Goal: Task Accomplishment & Management: Complete application form

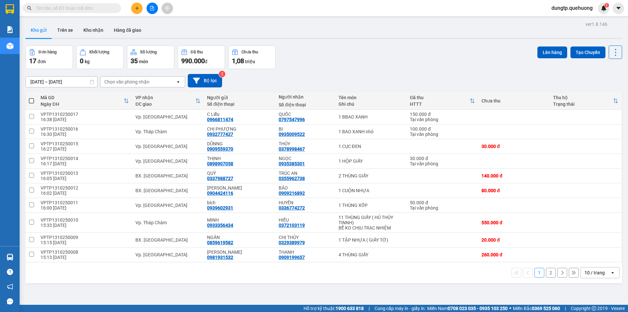
click at [138, 4] on button at bounding box center [136, 8] width 11 height 11
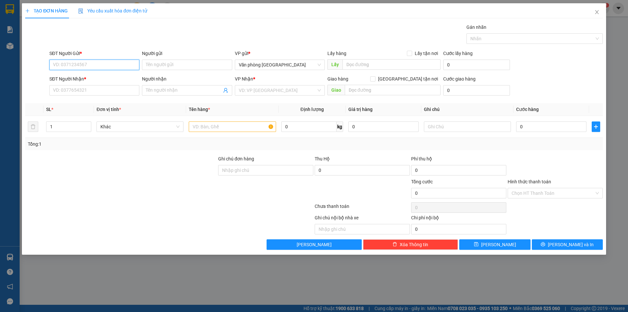
click at [94, 67] on input "SĐT Người Gửi *" at bounding box center [94, 65] width 90 height 10
type input "0911469601"
click at [163, 64] on input "Người gửi" at bounding box center [187, 65] width 90 height 10
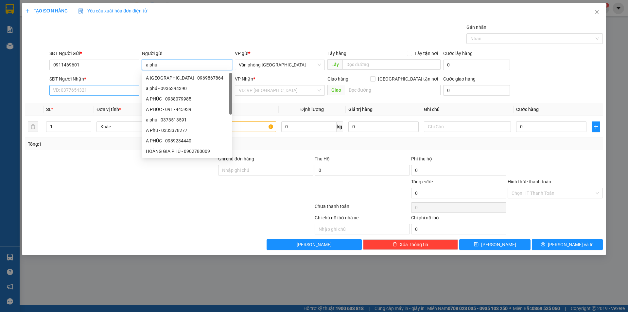
type input "a phú"
click at [109, 92] on input "SĐT Người Nhận *" at bounding box center [94, 90] width 90 height 10
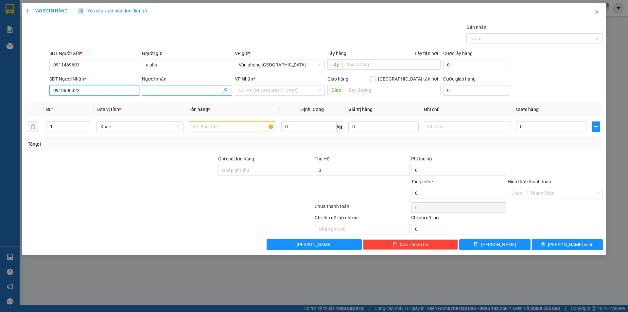
type input "0918806322"
click at [169, 90] on input "Người nhận" at bounding box center [184, 90] width 76 height 7
type input "[PERSON_NAME]"
click at [175, 183] on div at bounding box center [121, 189] width 193 height 23
click at [245, 90] on input "search" at bounding box center [278, 90] width 78 height 10
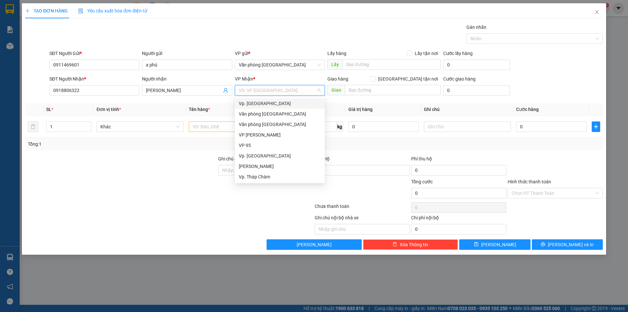
click at [256, 104] on div "Vp. [GEOGRAPHIC_DATA]" at bounding box center [280, 103] width 82 height 7
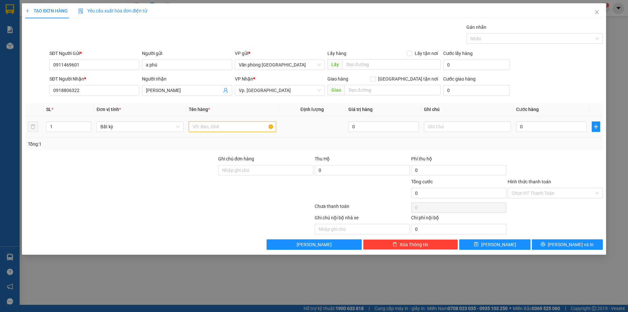
click at [235, 129] on input "text" at bounding box center [232, 126] width 87 height 10
type input "1 thùng giấy"
click at [531, 125] on input "0" at bounding box center [551, 126] width 70 height 10
type input "3"
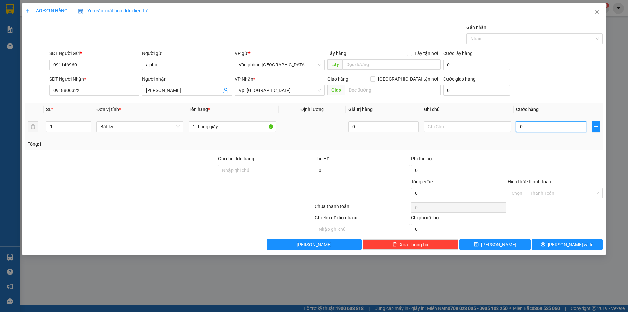
type input "3"
type input "30"
type input "30.000"
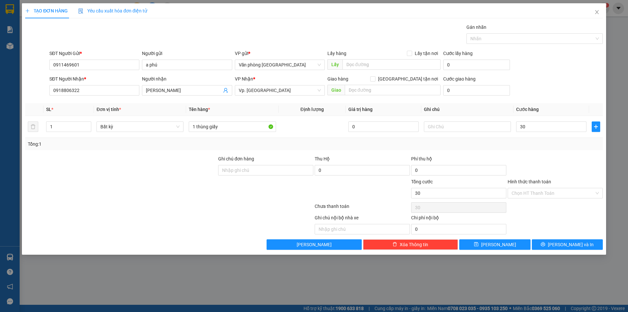
type input "30.000"
click at [546, 157] on div at bounding box center [555, 166] width 97 height 23
click at [568, 248] on span "[PERSON_NAME] và In" at bounding box center [571, 244] width 46 height 7
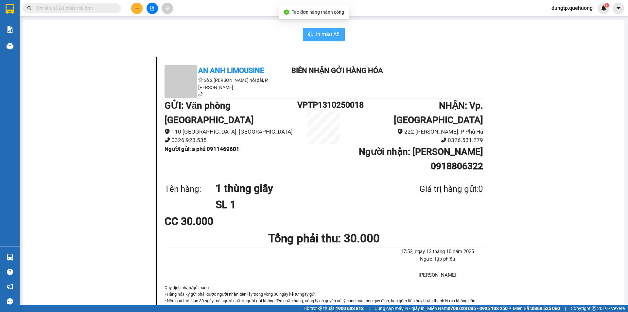
click at [333, 35] on span "In mẫu A5" at bounding box center [328, 34] width 24 height 8
click at [303, 32] on button "In mẫu A5" at bounding box center [324, 34] width 42 height 13
click at [136, 10] on icon "plus" at bounding box center [137, 8] width 5 height 5
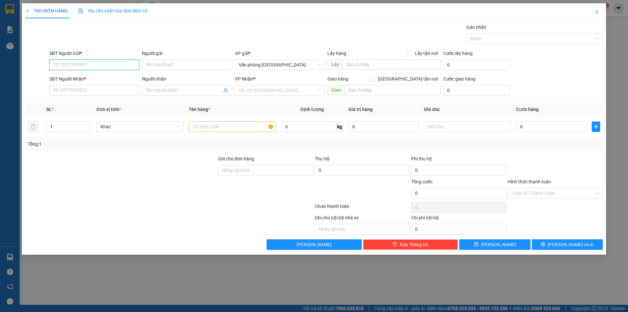
click at [98, 63] on input "SĐT Người Gửi *" at bounding box center [94, 65] width 90 height 10
type input "0934984669"
click at [93, 79] on div "0934984669 - [PERSON_NAME]" at bounding box center [94, 77] width 82 height 7
type input "[PERSON_NAME]"
type input "0783540781"
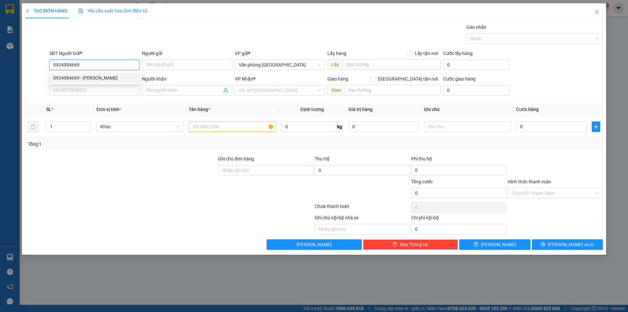
type input "[PERSON_NAME]"
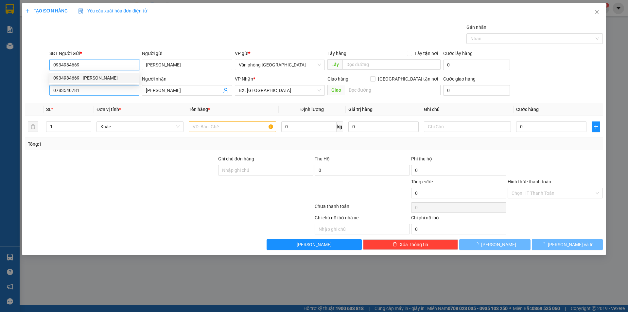
type input "50.000"
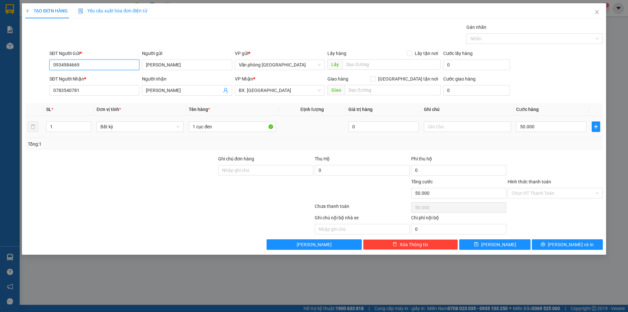
type input "0934984669"
click at [536, 121] on div "50.000" at bounding box center [551, 126] width 70 height 13
click at [533, 125] on input "50.000" at bounding box center [551, 126] width 70 height 10
type input "6"
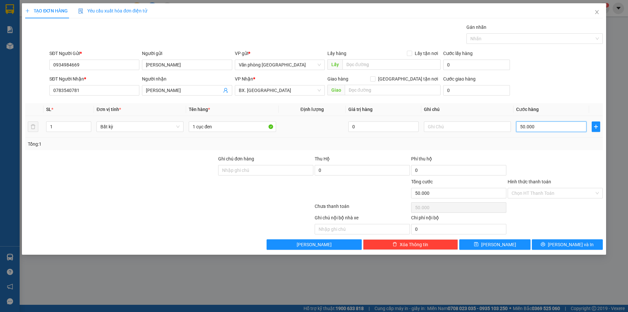
type input "6"
type input "60"
type input "60.000"
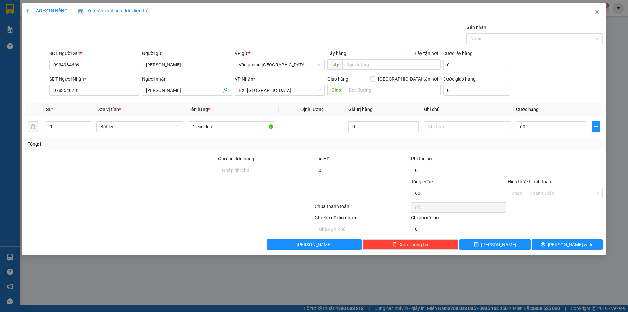
type input "60.000"
click at [542, 153] on div "Transit Pickup Surcharge Ids Transit Deliver Surcharge Ids Transit Deliver Surc…" at bounding box center [314, 137] width 578 height 226
click at [554, 193] on input "Hình thức thanh toán" at bounding box center [553, 193] width 83 height 10
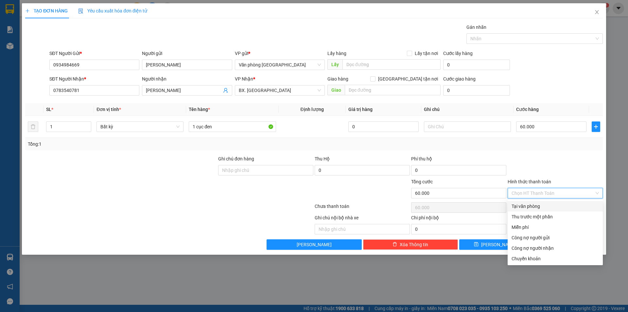
click at [545, 206] on div "Tại văn phòng" at bounding box center [555, 206] width 87 height 7
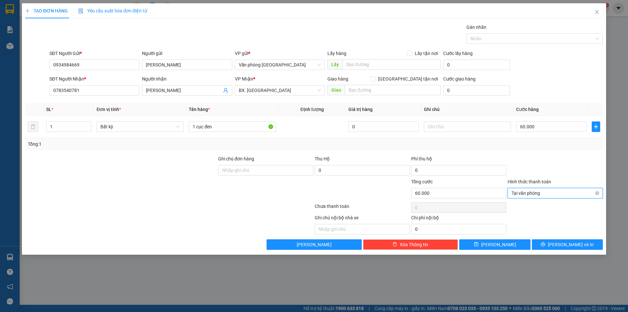
click at [542, 192] on span "Tại văn phòng" at bounding box center [555, 193] width 87 height 10
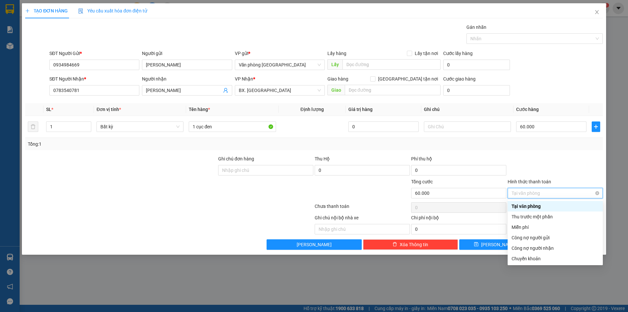
click at [597, 195] on span "Tại văn phòng" at bounding box center [555, 193] width 87 height 10
type input "60.000"
click at [564, 155] on div at bounding box center [555, 166] width 97 height 23
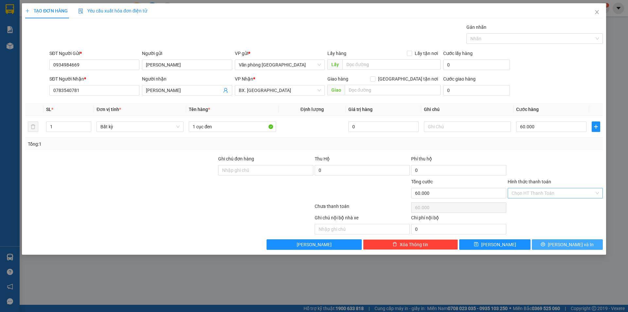
click at [569, 244] on span "[PERSON_NAME] và In" at bounding box center [571, 244] width 46 height 7
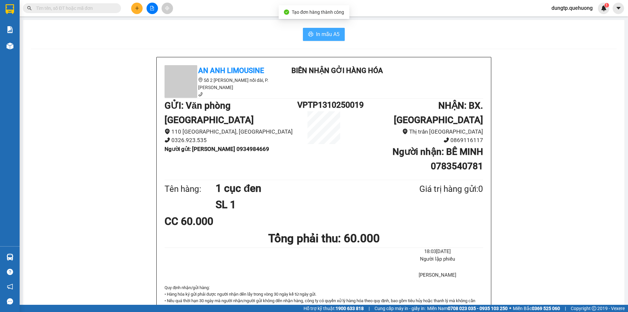
click at [324, 39] on button "In mẫu A5" at bounding box center [324, 34] width 42 height 13
click at [139, 8] on icon "plus" at bounding box center [137, 8] width 5 height 5
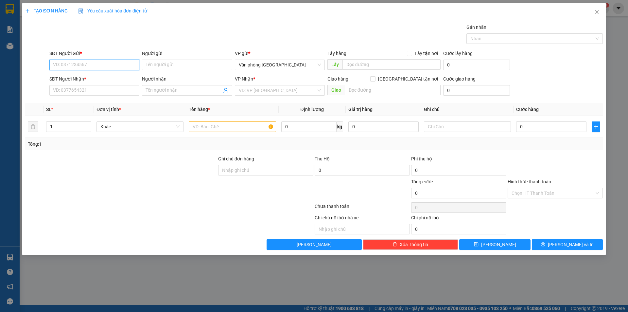
click at [106, 67] on input "SĐT Người Gửi *" at bounding box center [94, 65] width 90 height 10
click at [100, 79] on div "0899156832 - C Thảo" at bounding box center [94, 77] width 82 height 7
type input "0899156832"
type input "C Thảo"
type input "0909595259"
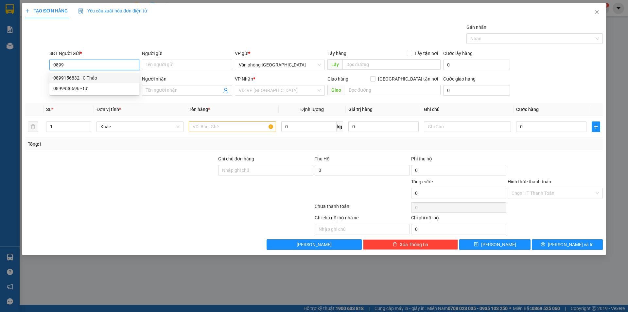
type input "A LONG"
type input "30.000"
type input "0899156832"
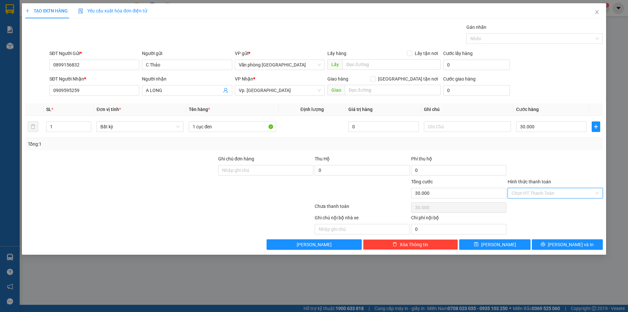
click at [558, 193] on input "Hình thức thanh toán" at bounding box center [553, 193] width 83 height 10
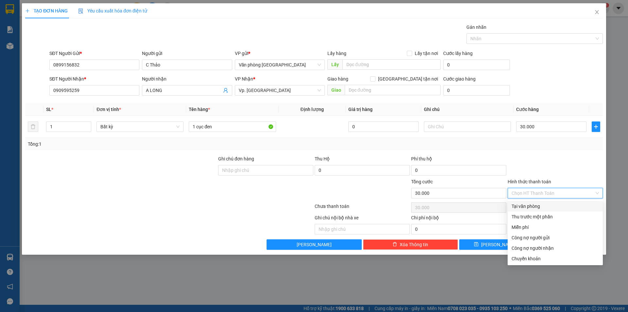
click at [547, 204] on div "Tại văn phòng" at bounding box center [555, 206] width 87 height 7
type input "0"
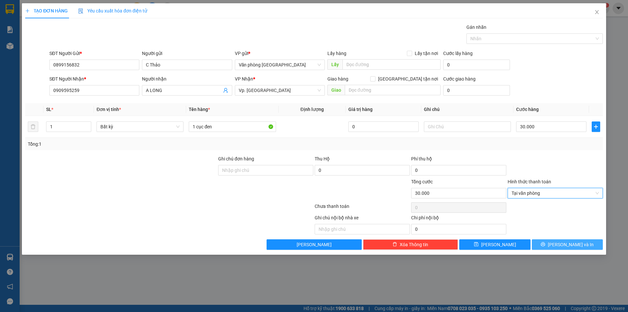
click at [554, 244] on button "[PERSON_NAME] và In" at bounding box center [567, 244] width 71 height 10
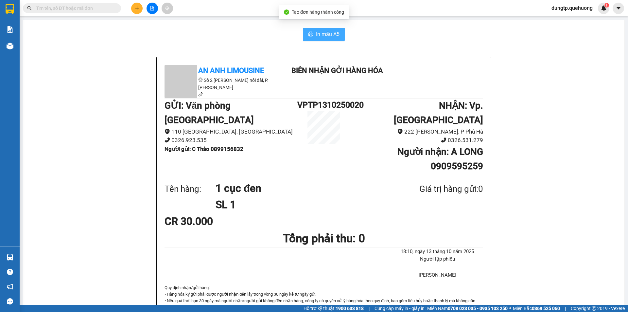
click at [312, 33] on button "In mẫu A5" at bounding box center [324, 34] width 42 height 13
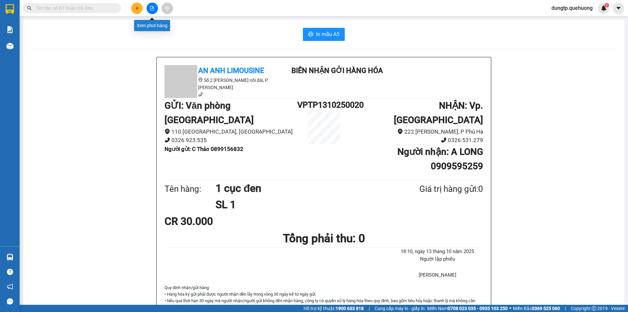
click at [153, 8] on icon "file-add" at bounding box center [152, 8] width 5 height 5
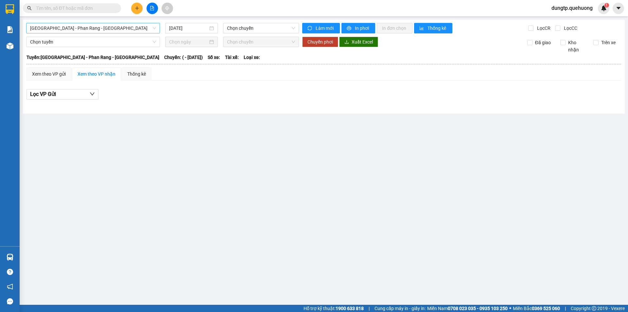
click at [128, 32] on span "[GEOGRAPHIC_DATA] - Phan Rang - [GEOGRAPHIC_DATA]" at bounding box center [93, 28] width 126 height 10
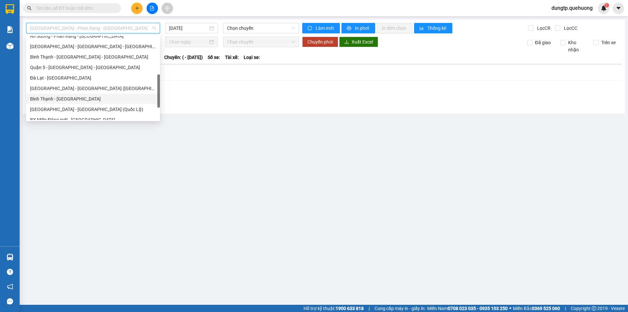
scroll to position [178, 0]
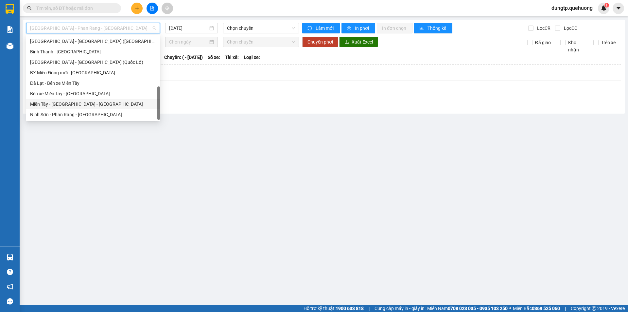
click at [85, 103] on div "Miền Tây - [GEOGRAPHIC_DATA] - [GEOGRAPHIC_DATA]" at bounding box center [93, 103] width 126 height 7
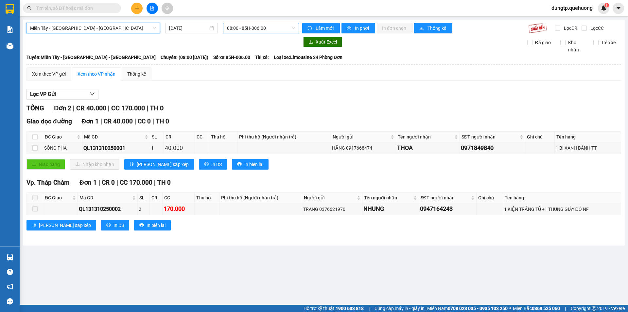
click at [278, 27] on span "08:00 - 85H-006.00" at bounding box center [261, 28] width 68 height 10
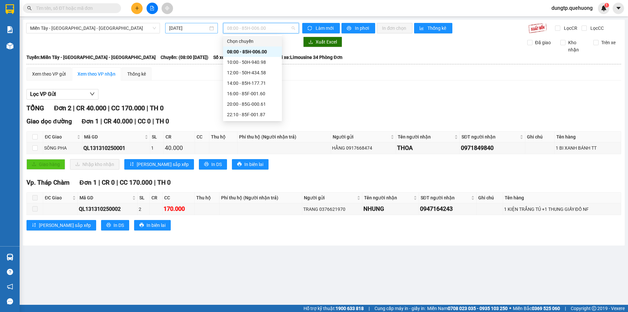
click at [211, 28] on div "[DATE]" at bounding box center [191, 28] width 45 height 7
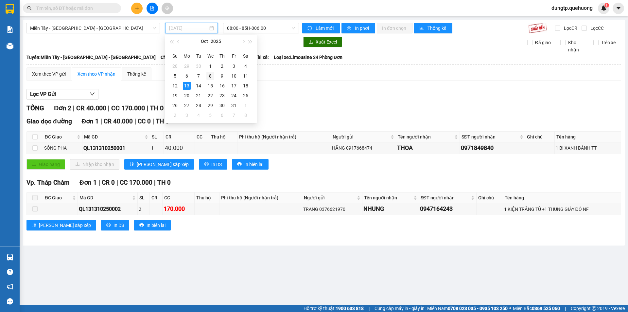
click at [210, 76] on div "8" at bounding box center [210, 76] width 8 height 8
type input "[DATE]"
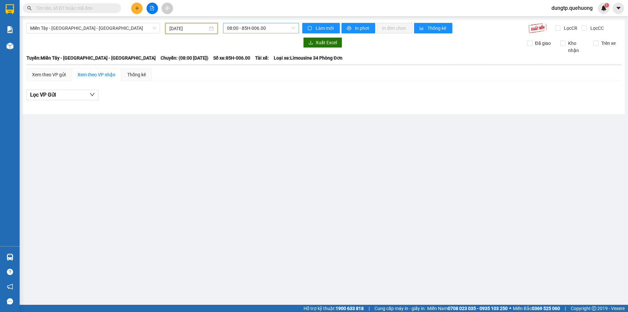
click at [254, 28] on span "08:00 - 85H-006.00" at bounding box center [261, 28] width 68 height 10
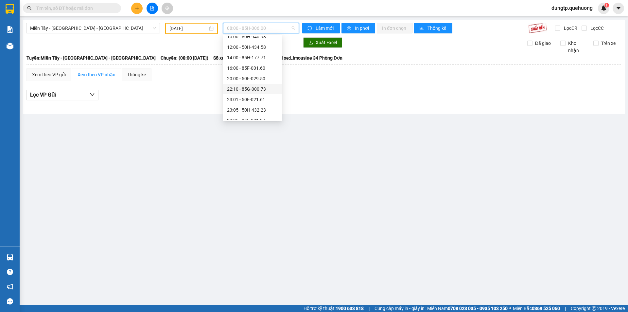
scroll to position [63, 0]
click at [262, 80] on div "23:06 - 85F-001.87" at bounding box center [252, 83] width 51 height 7
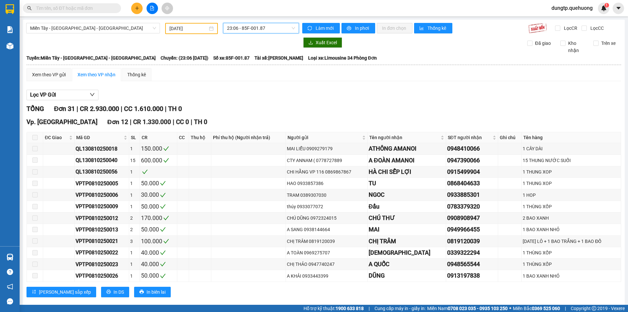
click at [270, 27] on span "23:06 - 85F-001.87" at bounding box center [261, 28] width 68 height 10
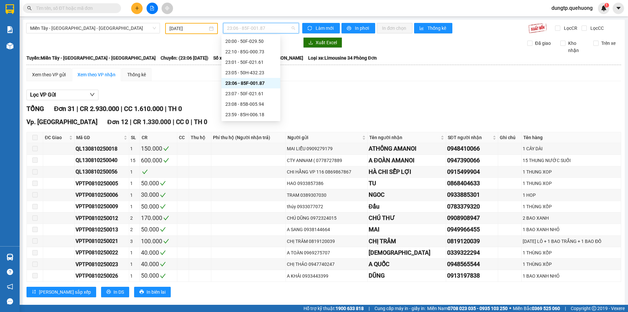
click at [254, 83] on div "23:06 - 85F-001.87" at bounding box center [250, 83] width 51 height 7
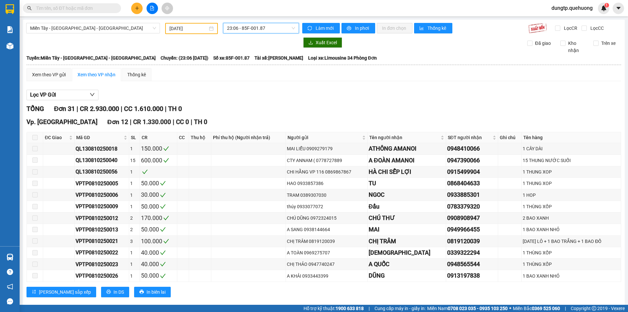
click at [240, 32] on span "23:06 - 85F-001.87" at bounding box center [261, 28] width 68 height 10
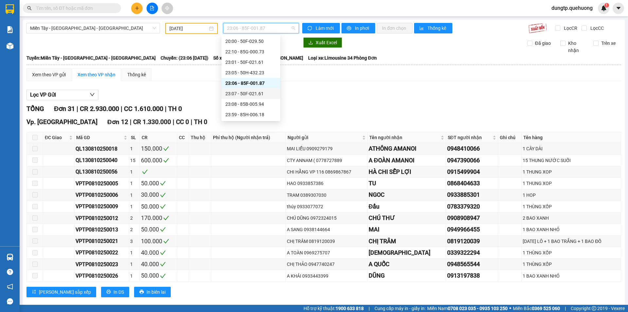
click at [250, 95] on div "23:07 - 50F-021.61" at bounding box center [250, 93] width 51 height 7
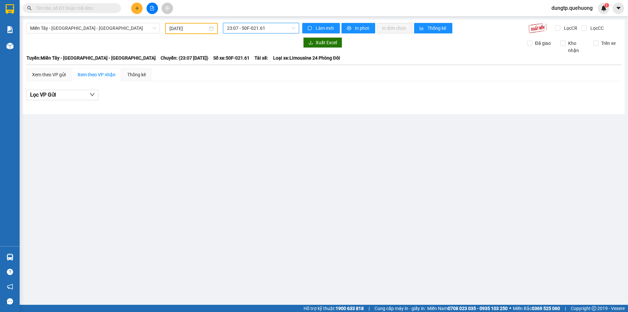
click at [260, 32] on span "23:07 - 50F-021.61" at bounding box center [261, 28] width 68 height 10
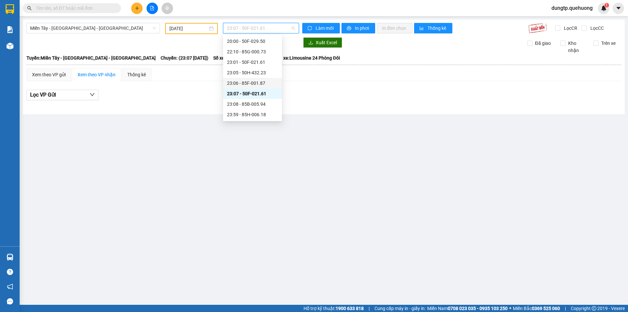
click at [256, 84] on div "23:06 - 85F-001.87" at bounding box center [252, 83] width 51 height 7
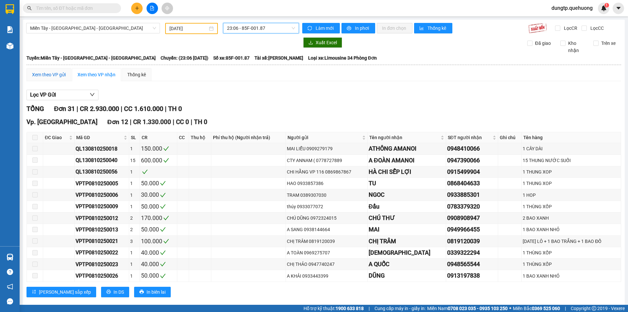
click at [47, 76] on div "Xem theo VP gửi" at bounding box center [49, 74] width 34 height 7
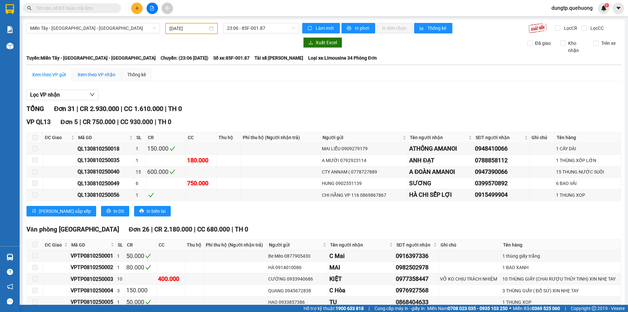
click at [87, 75] on div "Xem theo VP nhận" at bounding box center [97, 74] width 38 height 7
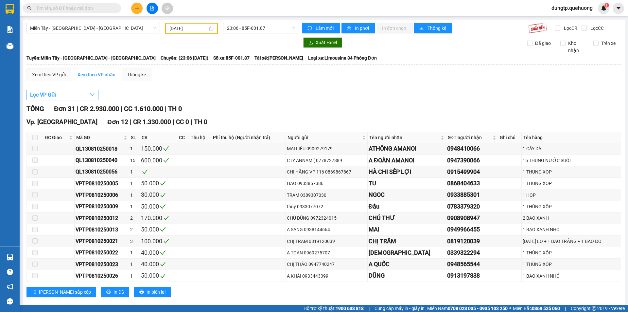
click at [94, 96] on icon "down" at bounding box center [92, 94] width 5 height 5
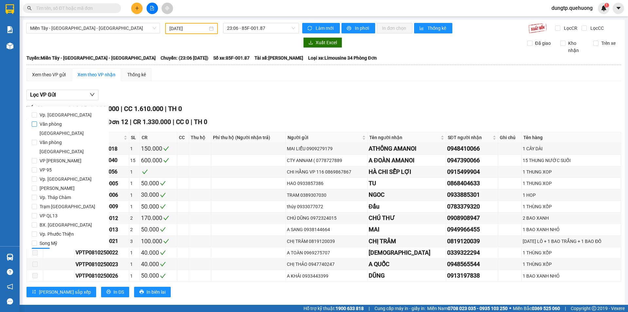
click at [66, 125] on span "Văn phòng [GEOGRAPHIC_DATA]" at bounding box center [70, 128] width 67 height 18
click at [37, 125] on input "Văn phòng [GEOGRAPHIC_DATA]" at bounding box center [34, 123] width 5 height 5
checkbox input "true"
click at [40, 249] on span "Lọc" at bounding box center [41, 252] width 8 height 7
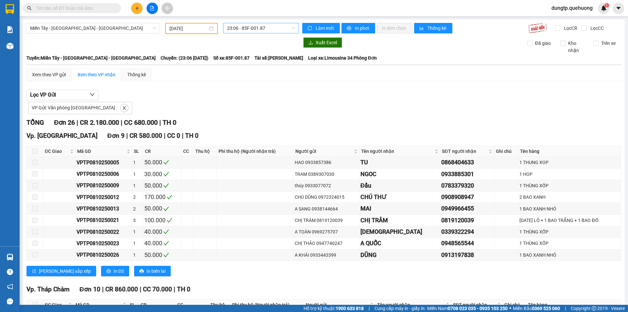
click at [252, 29] on span "23:06 - 85F-001.87" at bounding box center [261, 28] width 68 height 10
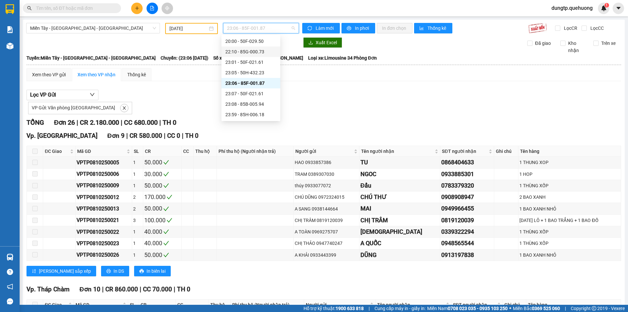
click at [203, 30] on input "[DATE]" at bounding box center [188, 28] width 38 height 7
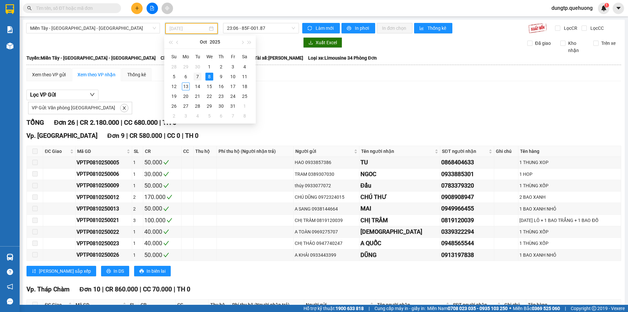
click at [197, 77] on div "7" at bounding box center [198, 77] width 8 height 8
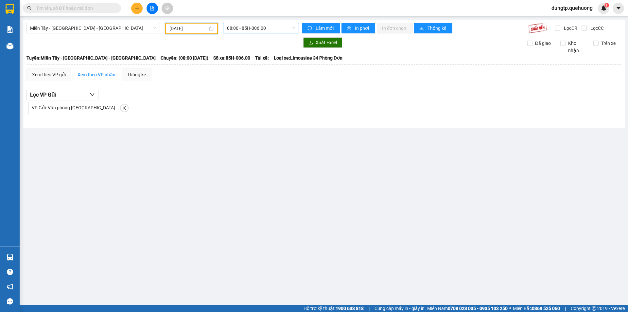
click at [254, 31] on span "08:00 - 85H-006.00" at bounding box center [261, 28] width 68 height 10
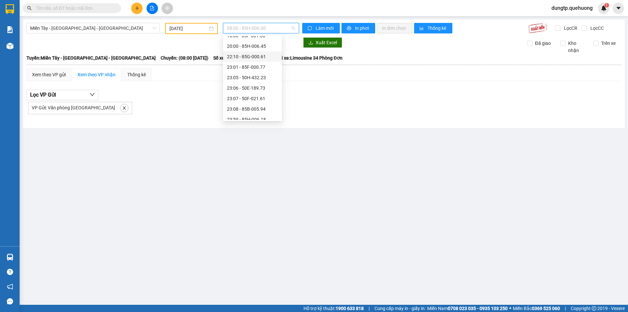
scroll to position [63, 0]
click at [256, 83] on div "23:06 - 50E-189.73" at bounding box center [252, 83] width 51 height 7
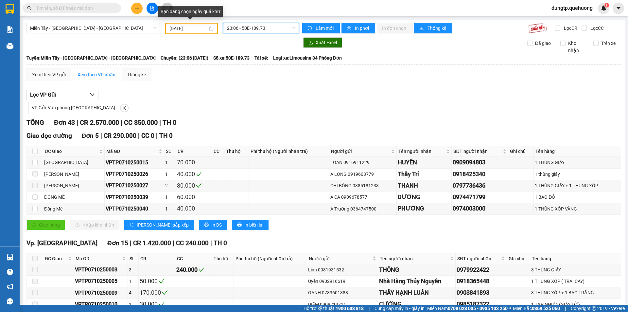
click at [206, 28] on div "[DATE]" at bounding box center [191, 28] width 44 height 7
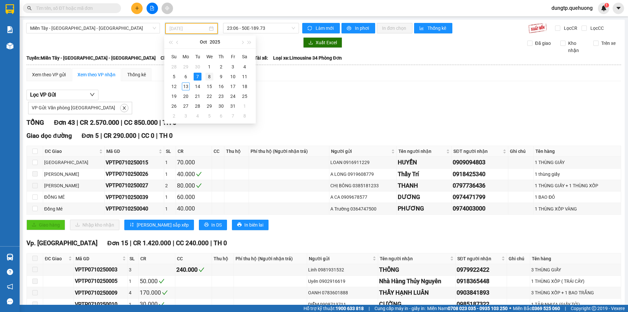
click at [211, 78] on div "8" at bounding box center [209, 77] width 8 height 8
type input "[DATE]"
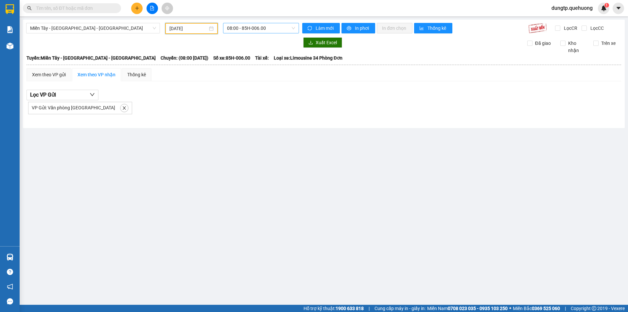
click at [269, 31] on span "08:00 - 85H-006.00" at bounding box center [261, 28] width 68 height 10
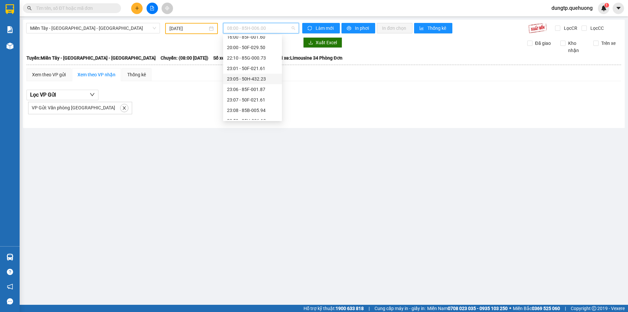
scroll to position [63, 0]
click at [256, 83] on div "23:06 - 85F-001.87" at bounding box center [252, 83] width 51 height 7
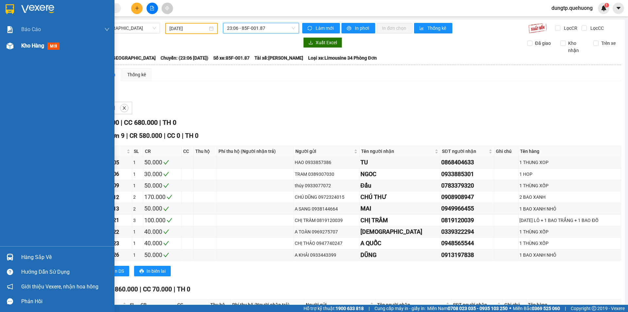
click at [11, 46] on img at bounding box center [10, 46] width 7 height 7
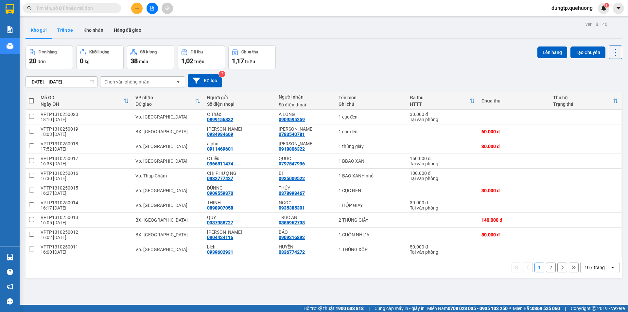
click at [69, 30] on button "Trên xe" at bounding box center [65, 30] width 26 height 16
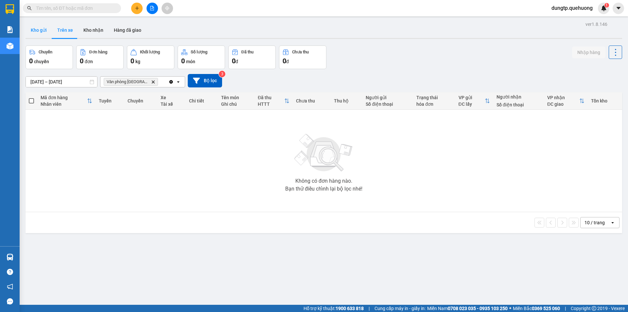
click at [38, 32] on button "Kho gửi" at bounding box center [39, 30] width 27 height 16
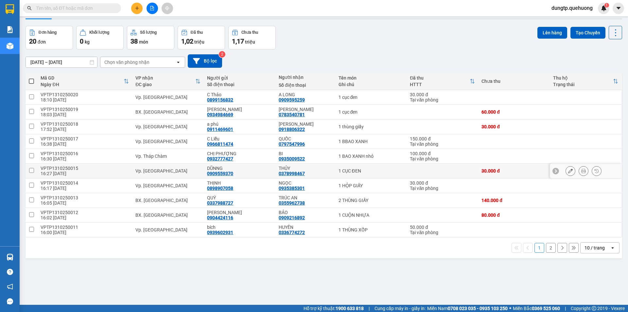
scroll to position [30, 0]
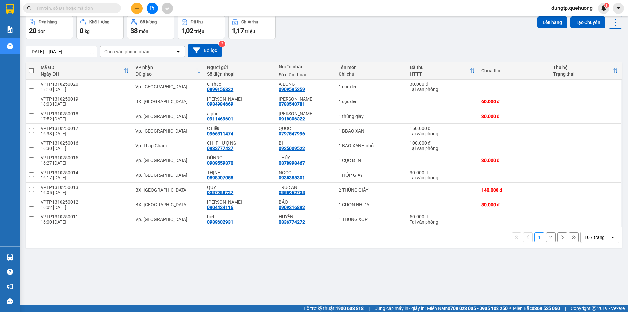
click at [546, 240] on button "2" at bounding box center [551, 237] width 10 height 10
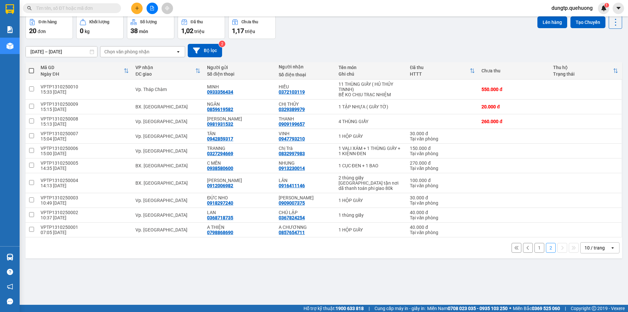
click at [535, 246] on button "1" at bounding box center [540, 248] width 10 height 10
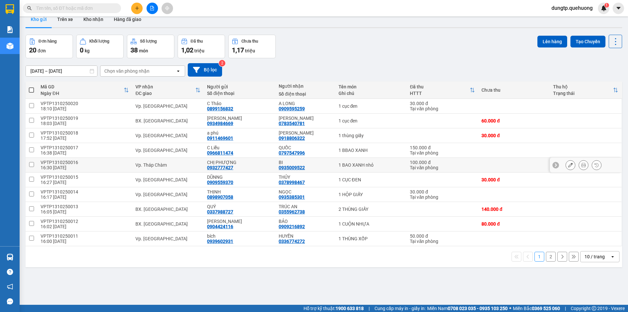
scroll to position [0, 0]
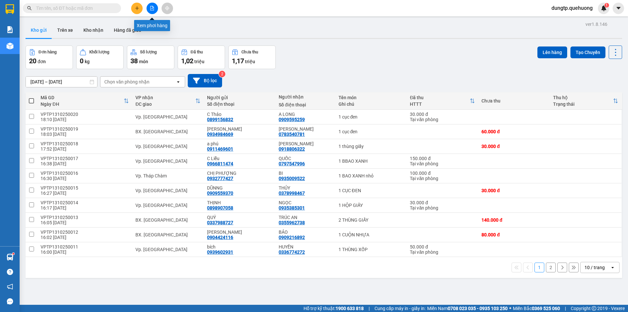
click at [156, 10] on button at bounding box center [152, 8] width 11 height 11
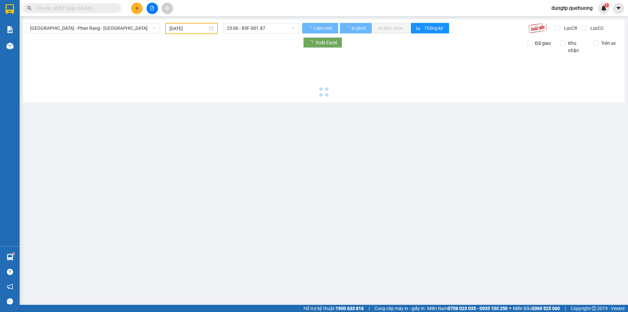
type input "[DATE]"
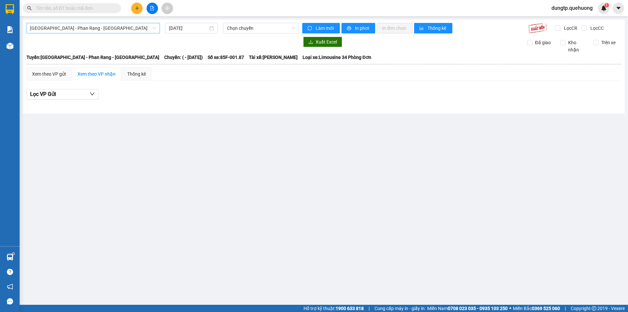
click at [119, 26] on span "[GEOGRAPHIC_DATA] - Phan Rang - [GEOGRAPHIC_DATA]" at bounding box center [93, 28] width 126 height 10
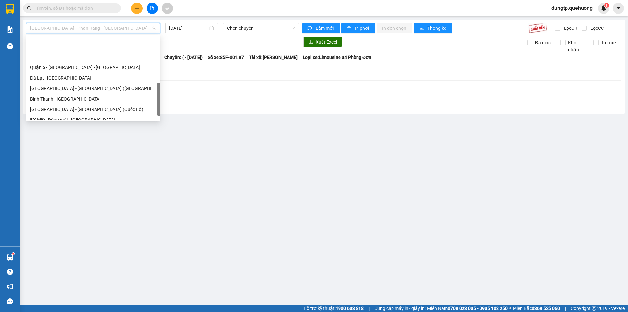
scroll to position [178, 0]
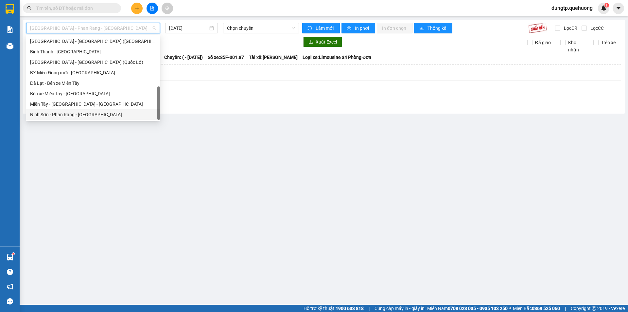
click at [82, 191] on main "[GEOGRAPHIC_DATA] - [GEOGRAPHIC_DATA] - [GEOGRAPHIC_DATA] [DATE] Chọn chuyến Là…" at bounding box center [314, 152] width 628 height 305
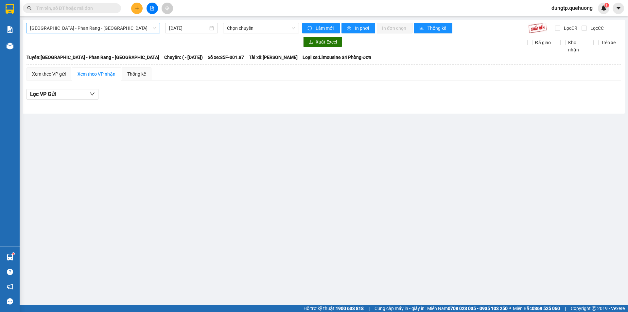
click at [110, 28] on span "[GEOGRAPHIC_DATA] - Phan Rang - [GEOGRAPHIC_DATA]" at bounding box center [93, 28] width 126 height 10
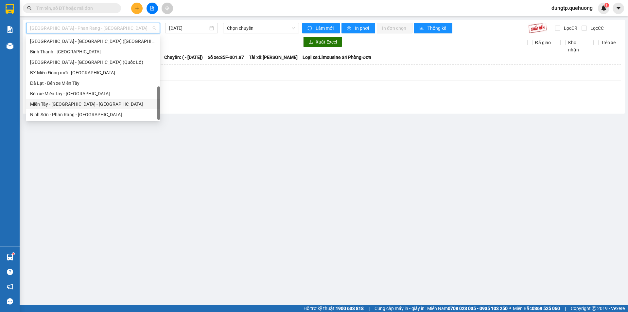
click at [78, 101] on div "Miền Tây - [GEOGRAPHIC_DATA] - [GEOGRAPHIC_DATA]" at bounding box center [93, 103] width 126 height 7
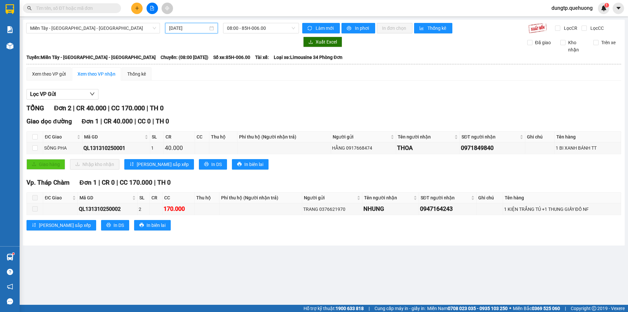
click at [196, 29] on input "[DATE]" at bounding box center [188, 28] width 39 height 7
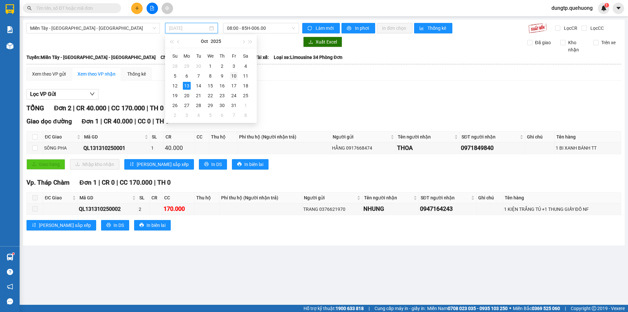
click at [234, 75] on div "10" at bounding box center [234, 76] width 8 height 8
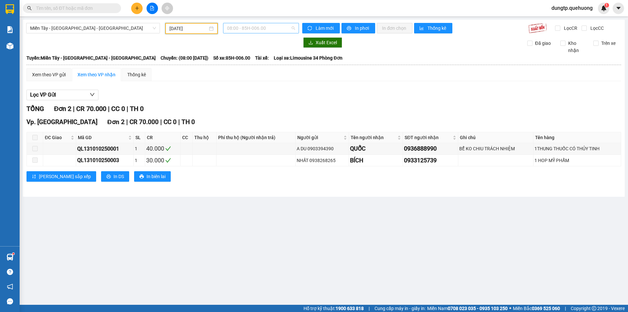
click at [253, 28] on span "08:00 - 85H-006.00" at bounding box center [261, 28] width 68 height 10
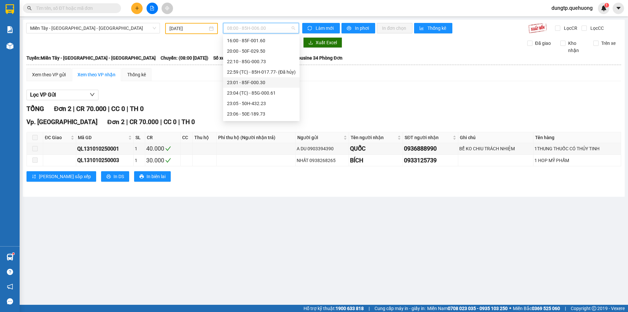
scroll to position [84, 0]
click at [251, 82] on div "23:06 - 50E-189.73" at bounding box center [261, 83] width 69 height 7
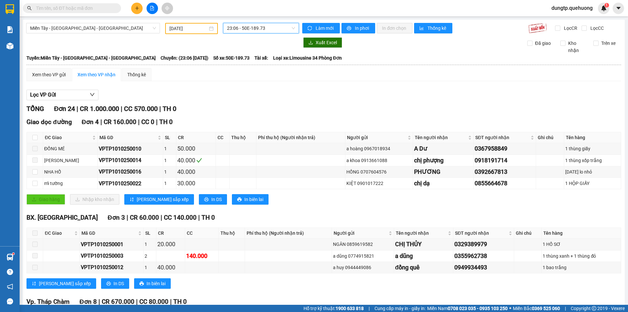
click at [201, 27] on input "[DATE]" at bounding box center [188, 28] width 38 height 7
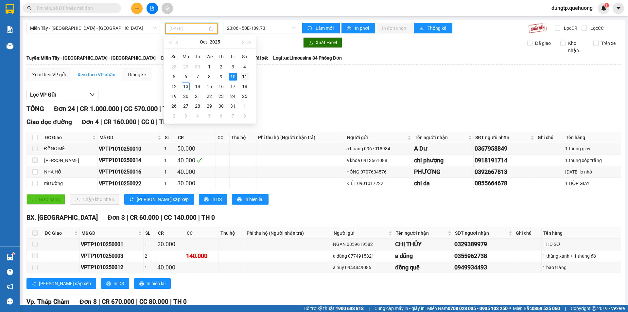
click at [246, 76] on div "11" at bounding box center [245, 77] width 8 height 8
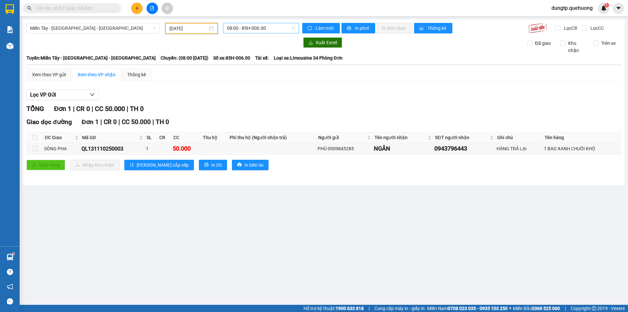
click at [255, 29] on span "08:00 - 85H-006.00" at bounding box center [261, 28] width 68 height 10
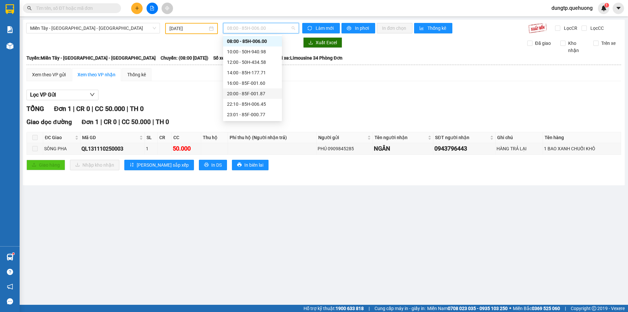
scroll to position [63, 0]
click at [258, 79] on div "23:06 - 50E-189.73" at bounding box center [252, 83] width 59 height 10
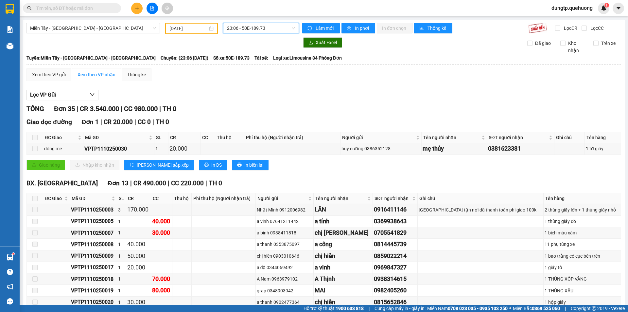
click at [207, 26] on div "[DATE]" at bounding box center [191, 28] width 44 height 7
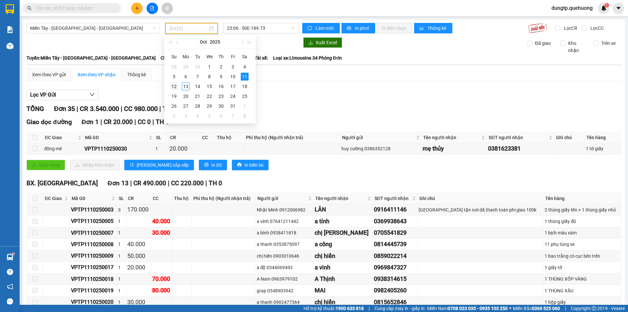
click at [174, 91] on td "12" at bounding box center [174, 86] width 12 height 10
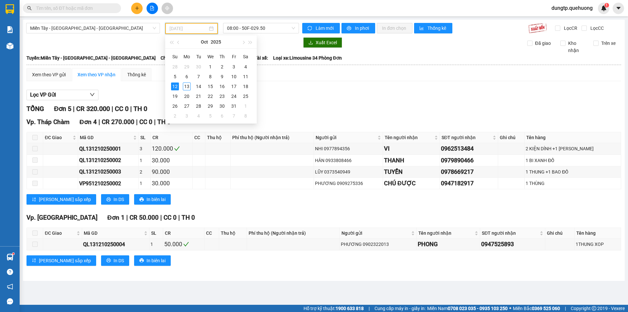
type input "[DATE]"
click at [333, 97] on div "Lọc VP Gửi" at bounding box center [324, 95] width 595 height 11
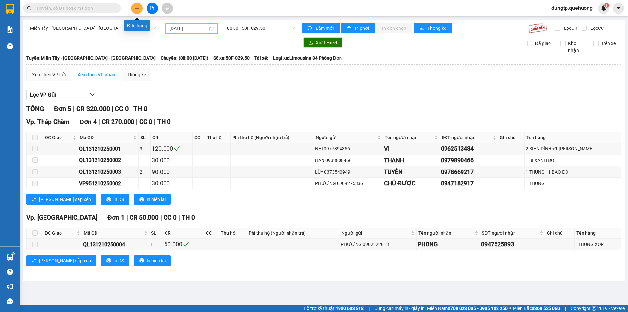
click at [137, 6] on icon "plus" at bounding box center [137, 8] width 5 height 5
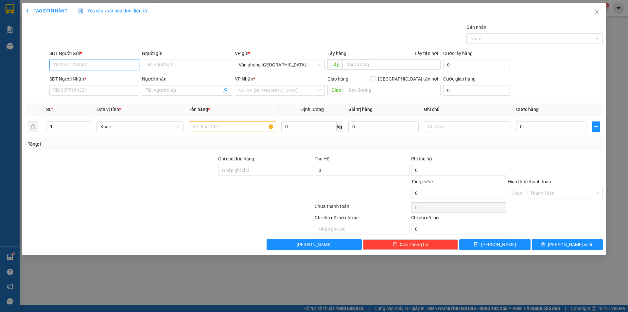
click at [71, 67] on input "SĐT Người Gửi *" at bounding box center [94, 65] width 90 height 10
click at [78, 74] on div "0909533020 - CHÚ QUANG" at bounding box center [94, 77] width 82 height 7
type input "0909533020"
type input "CHÚ QUANG"
type input "0918207099"
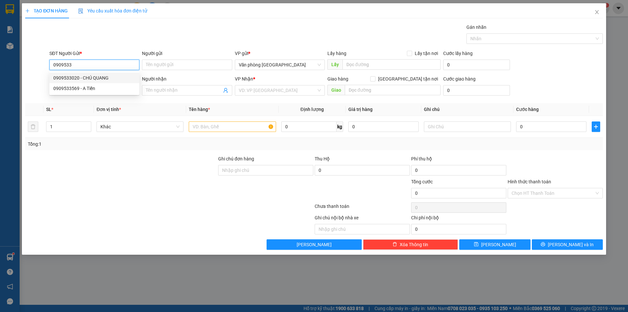
type input "C Liên"
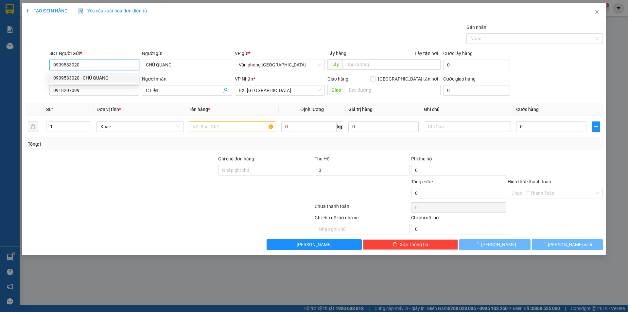
type input "60.000"
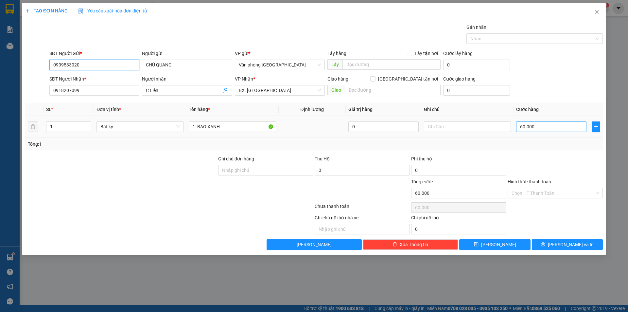
type input "0909533020"
click at [536, 128] on input "60.000" at bounding box center [551, 126] width 70 height 10
type input "8"
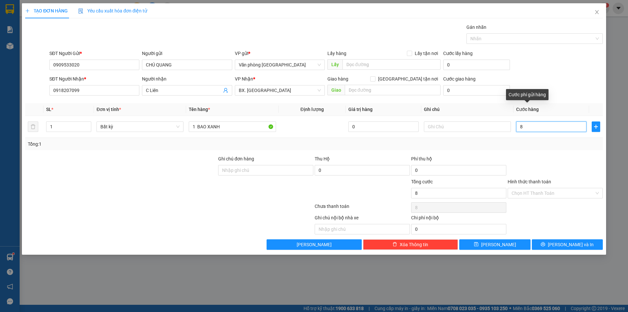
type input "80"
type input "80.000"
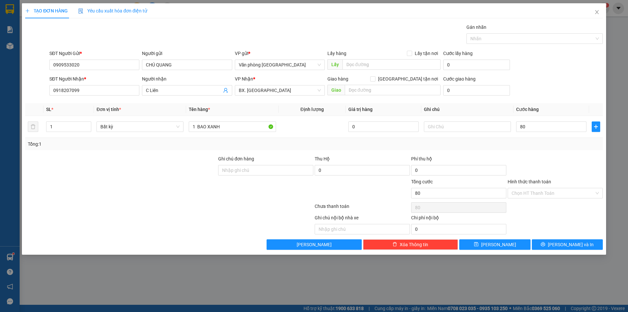
type input "80.000"
drag, startPoint x: 545, startPoint y: 156, endPoint x: 556, endPoint y: 201, distance: 45.5
click at [545, 156] on div at bounding box center [555, 166] width 97 height 23
click at [553, 195] on input "Hình thức thanh toán" at bounding box center [553, 193] width 83 height 10
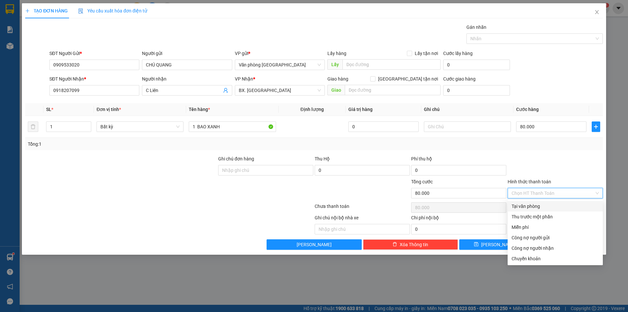
click at [537, 206] on div "Tại văn phòng" at bounding box center [555, 206] width 87 height 7
type input "0"
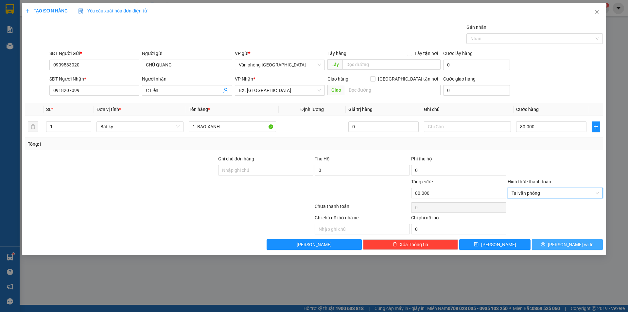
click at [552, 245] on button "[PERSON_NAME] và In" at bounding box center [567, 244] width 71 height 10
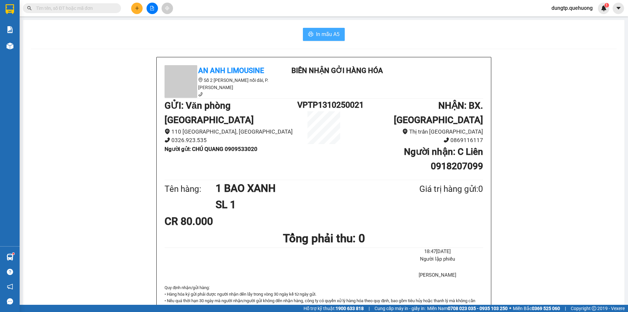
click at [323, 35] on span "In mẫu A5" at bounding box center [328, 34] width 24 height 8
click at [134, 7] on button at bounding box center [136, 8] width 11 height 11
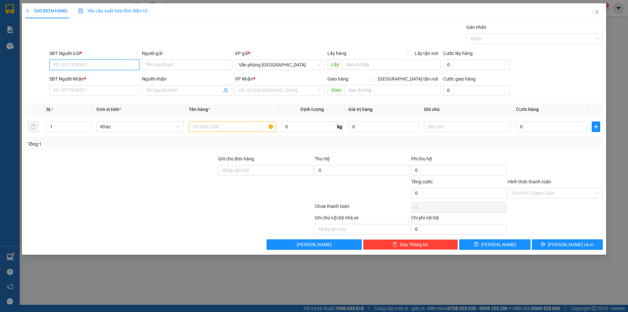
click at [101, 64] on input "SĐT Người Gửi *" at bounding box center [94, 65] width 90 height 10
type input "0914419477"
click at [153, 66] on input "Người gửi" at bounding box center [187, 65] width 90 height 10
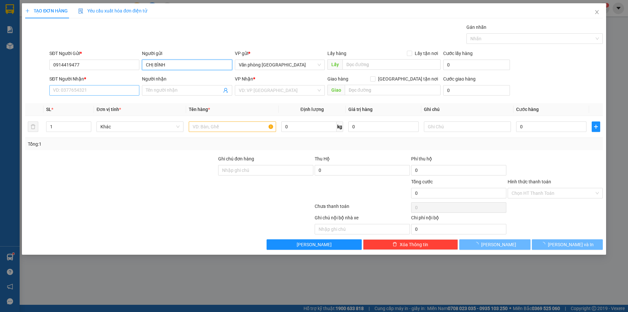
type input "CHỊ BÌNH"
click at [111, 88] on input "SĐT Người Nhận *" at bounding box center [94, 90] width 90 height 10
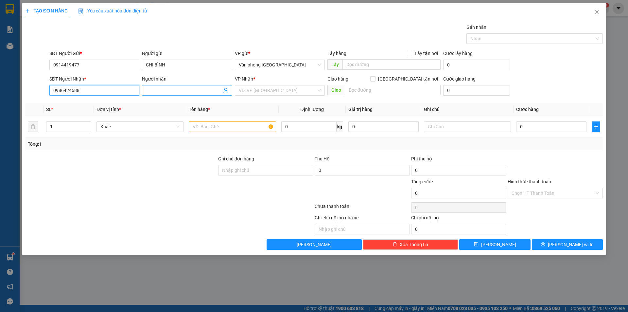
type input "0986424688"
click at [155, 93] on input "Người nhận" at bounding box center [184, 90] width 76 height 7
type input "CÔ HỦY"
click at [90, 189] on div at bounding box center [121, 189] width 193 height 23
click at [273, 90] on input "search" at bounding box center [278, 90] width 78 height 10
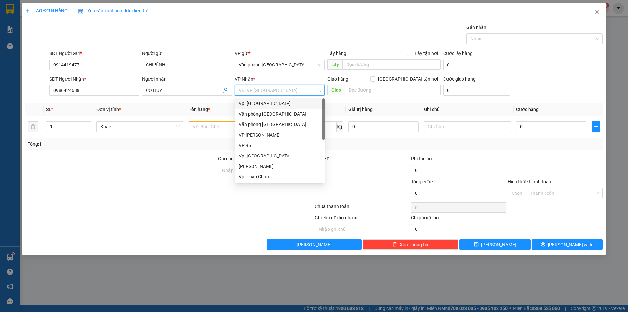
click at [266, 103] on div "Vp. [GEOGRAPHIC_DATA]" at bounding box center [280, 103] width 82 height 7
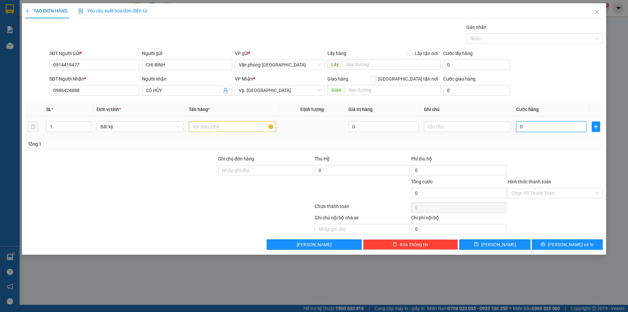
click at [532, 124] on input "0" at bounding box center [551, 126] width 70 height 10
click at [242, 120] on div at bounding box center [232, 126] width 87 height 13
click at [241, 122] on input "text" at bounding box center [232, 126] width 87 height 10
type input "1 THÙNG XỐP"
click at [533, 124] on input "0" at bounding box center [551, 126] width 70 height 10
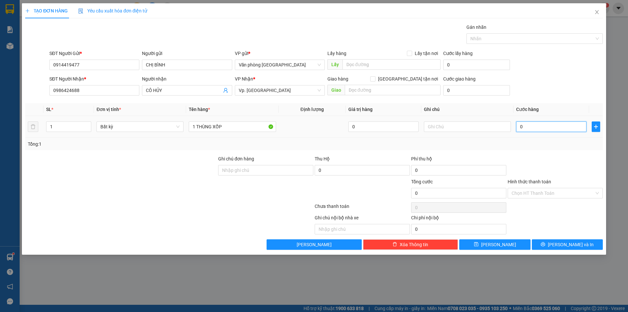
type input "4"
type input "40"
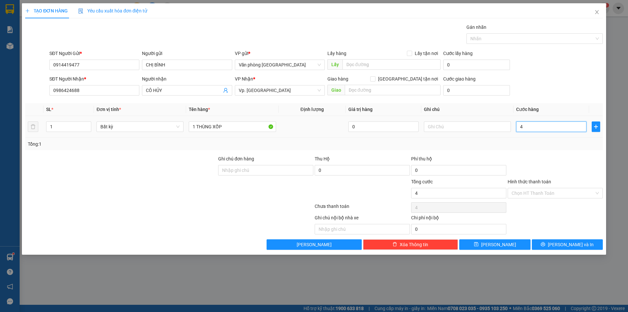
type input "40"
type input "4"
type input "0"
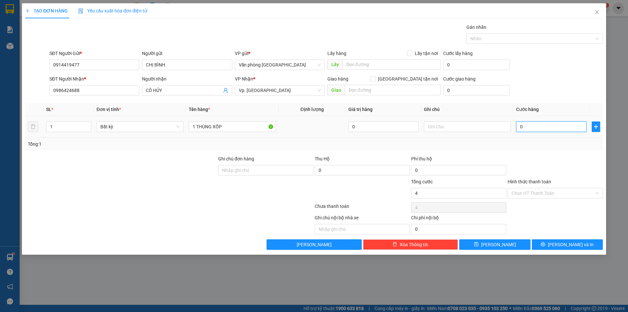
type input "0"
type input "04"
type input "4"
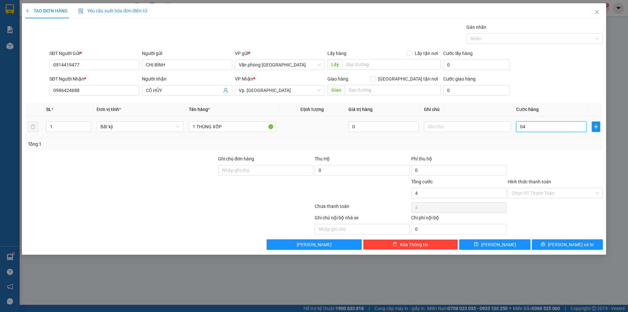
type input "040"
type input "40"
type input "40.000"
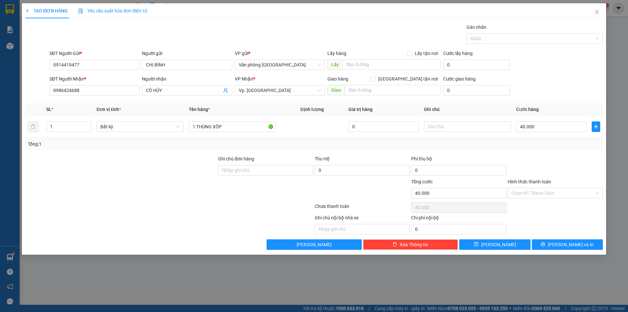
click at [548, 160] on div at bounding box center [555, 166] width 97 height 23
click at [560, 193] on input "Hình thức thanh toán" at bounding box center [553, 193] width 83 height 10
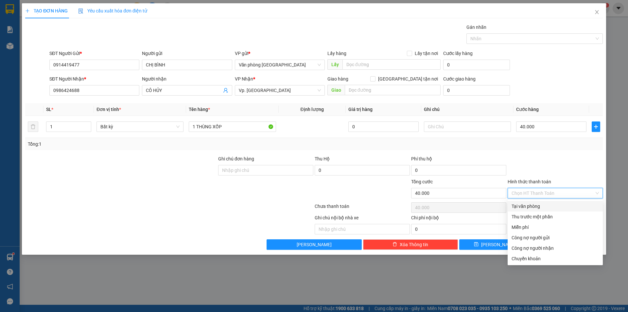
click at [533, 204] on div "Tại văn phòng" at bounding box center [555, 206] width 87 height 7
type input "0"
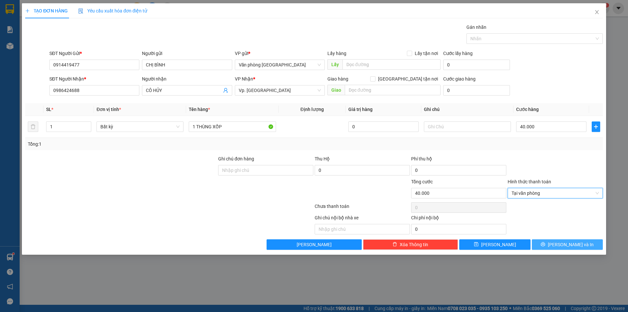
click at [540, 242] on button "[PERSON_NAME] và In" at bounding box center [567, 244] width 71 height 10
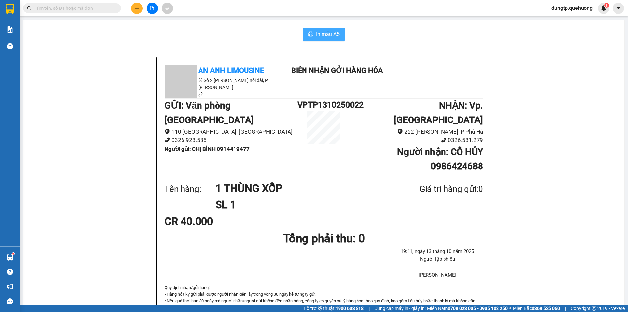
click at [316, 31] on span "In mẫu A5" at bounding box center [328, 34] width 24 height 8
click at [137, 9] on icon "plus" at bounding box center [137, 8] width 5 height 5
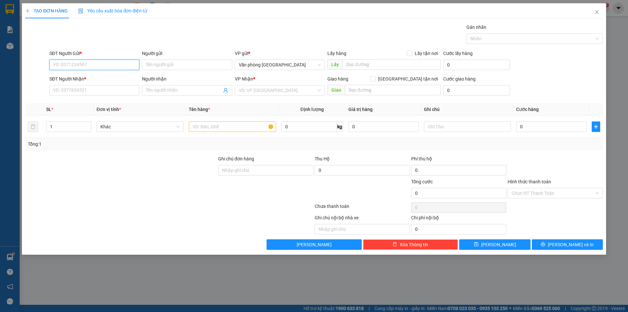
click at [103, 61] on input "SĐT Người Gửi *" at bounding box center [94, 65] width 90 height 10
click at [99, 79] on div "0377604847 - A Lãm" at bounding box center [94, 77] width 82 height 7
type input "0377604847"
type input "A Lãm"
type input "0981538568"
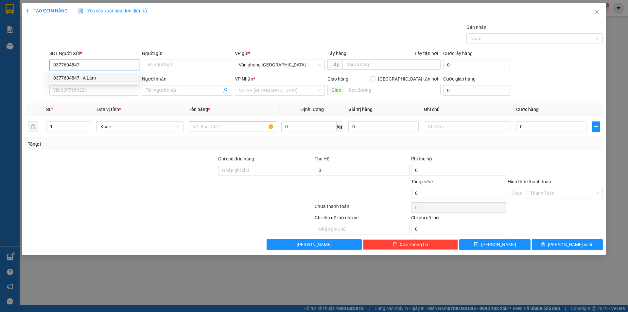
type input "C Hòa"
type input "160.000"
type input "0377604847"
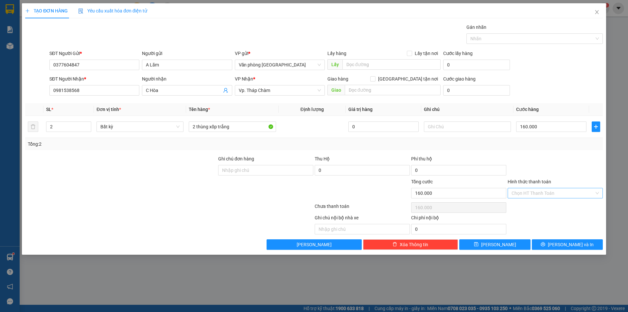
click at [579, 193] on input "Hình thức thanh toán" at bounding box center [553, 193] width 83 height 10
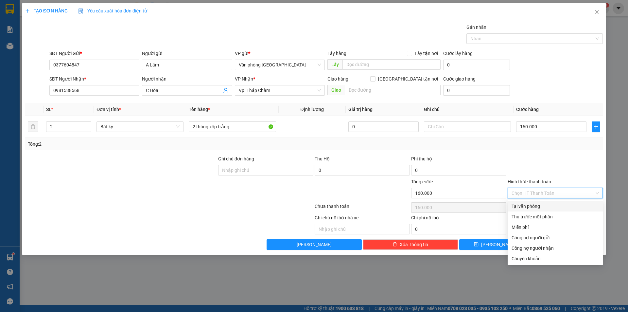
click at [546, 207] on div "Tại văn phòng" at bounding box center [555, 206] width 87 height 7
type input "0"
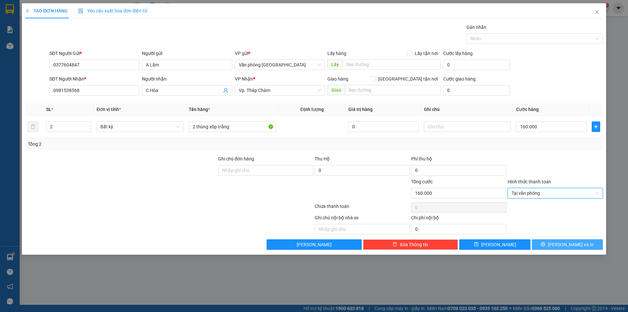
click at [545, 243] on icon "printer" at bounding box center [543, 244] width 5 height 5
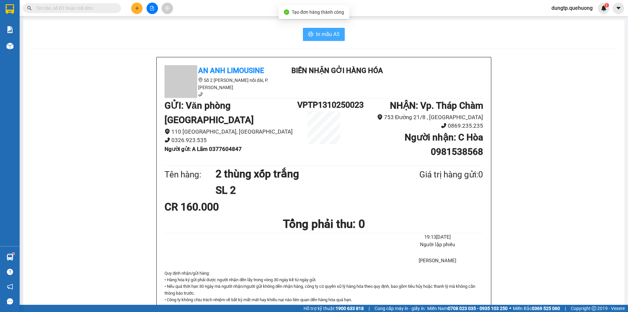
click at [323, 37] on span "In mẫu A5" at bounding box center [328, 34] width 24 height 8
click at [319, 29] on button "In mẫu A5" at bounding box center [324, 34] width 42 height 13
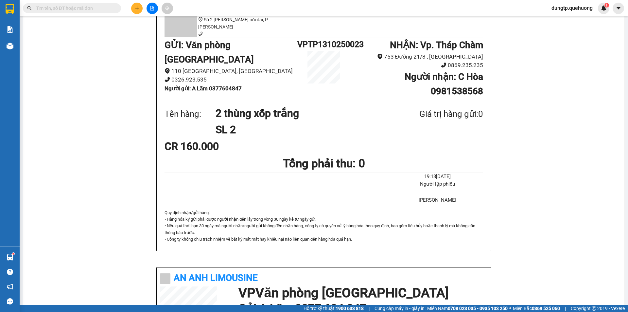
scroll to position [65, 0]
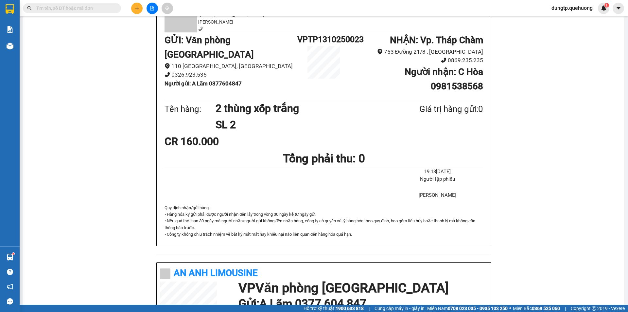
drag, startPoint x: 98, startPoint y: 40, endPoint x: 85, endPoint y: 40, distance: 13.4
click at [97, 40] on div "An Anh Limousine Số 2 [PERSON_NAME] nối dài, P. [PERSON_NAME] Biên nhận gởi hàn…" at bounding box center [324, 240] width 586 height 498
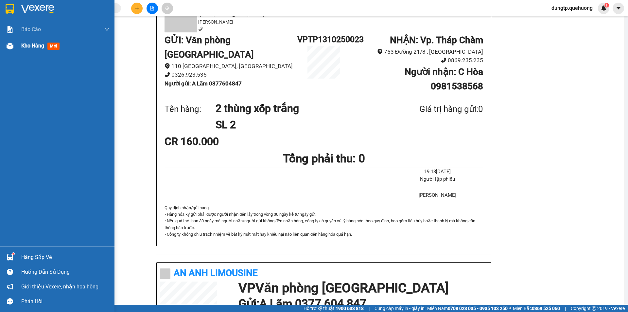
click at [12, 50] on div at bounding box center [9, 45] width 11 height 11
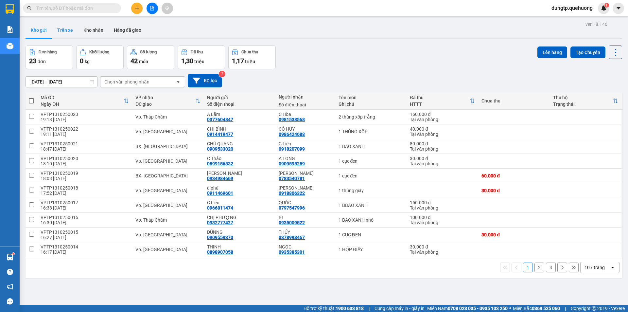
click at [64, 33] on button "Trên xe" at bounding box center [65, 30] width 26 height 16
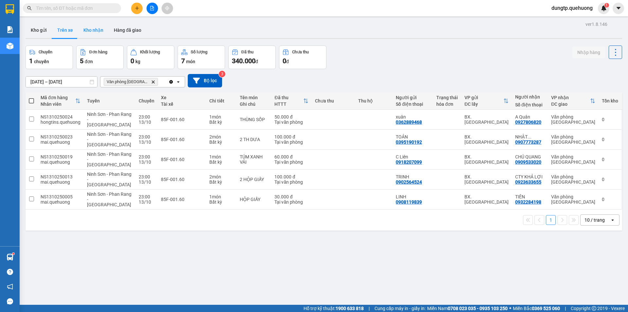
click at [90, 31] on button "Kho nhận" at bounding box center [93, 30] width 30 height 16
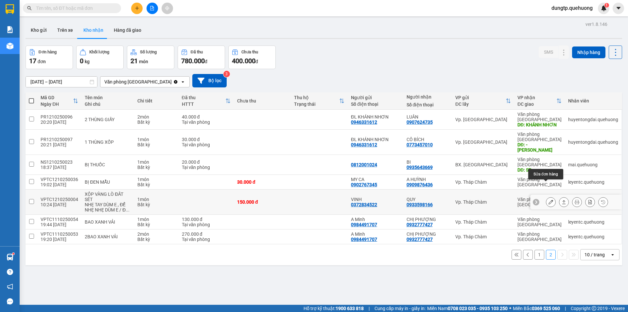
click at [546, 196] on button at bounding box center [550, 201] width 9 height 11
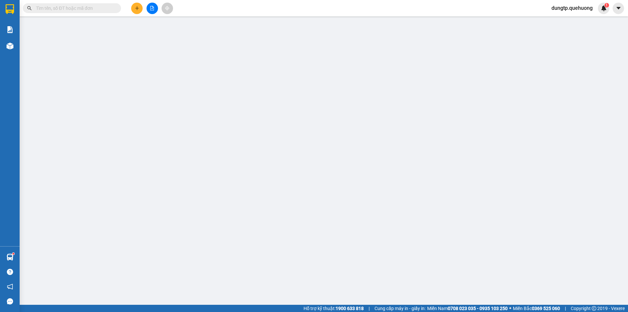
type input "0372834522"
type input "VINH"
type input "0933598166"
type input "QUY"
type input "0"
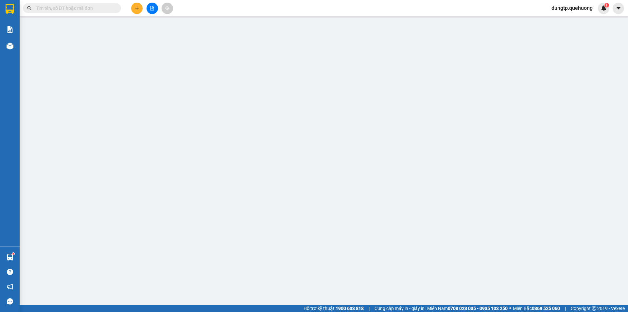
type input "150.000"
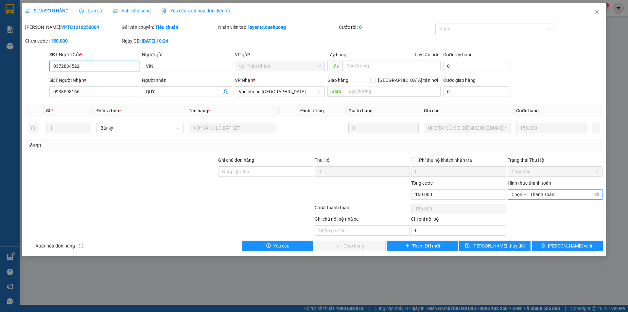
click at [548, 195] on span "Chọn HT Thanh Toán" at bounding box center [555, 194] width 87 height 10
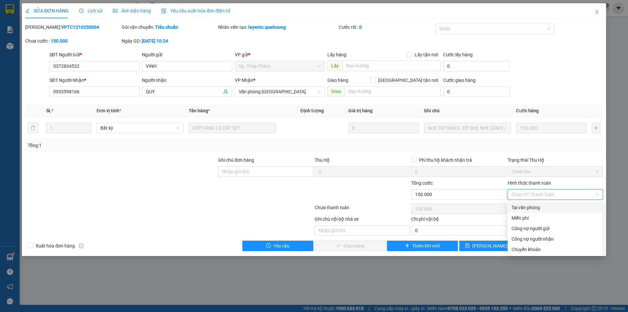
click at [540, 207] on div "Tại văn phòng" at bounding box center [555, 207] width 87 height 7
type input "0"
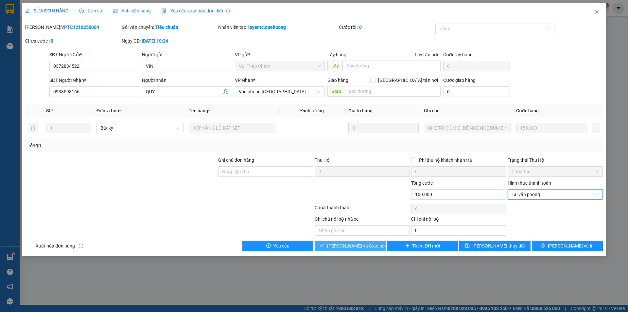
click at [362, 247] on span "[PERSON_NAME] và Giao hàng" at bounding box center [358, 245] width 63 height 7
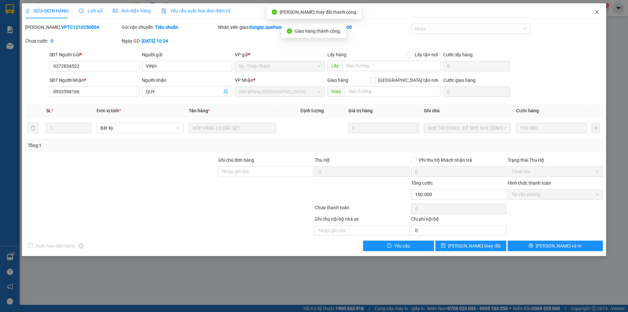
click at [600, 13] on span "Close" at bounding box center [597, 12] width 18 height 18
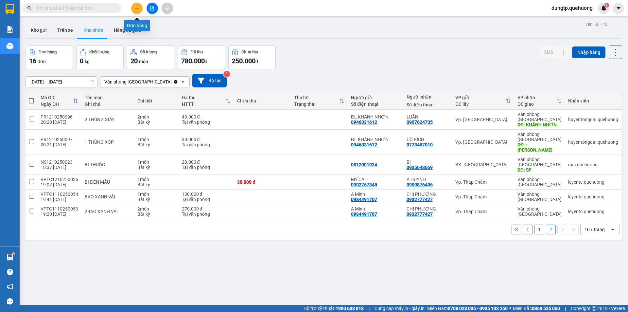
click at [136, 5] on button at bounding box center [136, 8] width 11 height 11
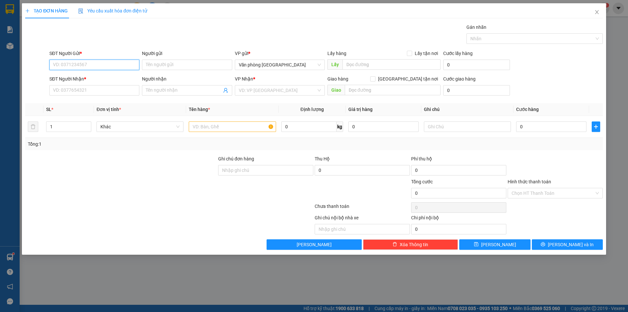
click at [102, 62] on input "SĐT Người Gửi *" at bounding box center [94, 65] width 90 height 10
type input "0973099319"
drag, startPoint x: 99, startPoint y: 80, endPoint x: 92, endPoint y: 71, distance: 10.7
click at [99, 79] on div "0973099319 - A Quyền" at bounding box center [94, 77] width 82 height 7
type input "A Quyền"
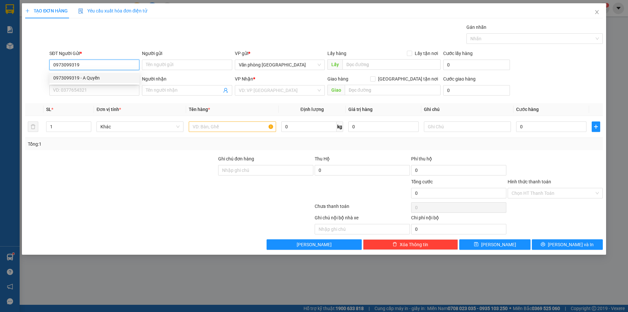
type input "0902767345"
type input "MY CA"
type input "170.000"
type input "0973099319"
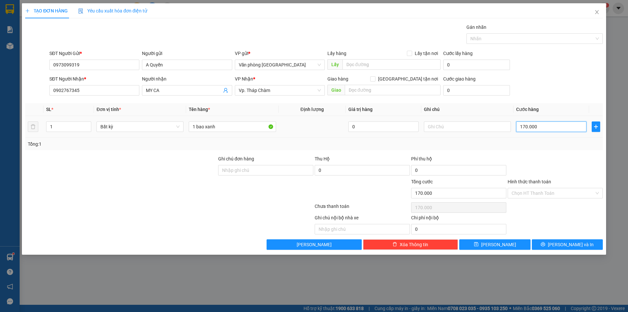
type input "3"
type input "30"
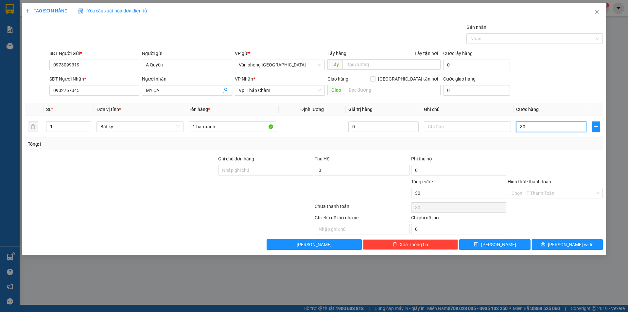
type input "30"
type input "30.000"
click at [561, 153] on div "Transit Pickup Surcharge Ids Transit Deliver Surcharge Ids Transit Deliver Surc…" at bounding box center [314, 137] width 578 height 226
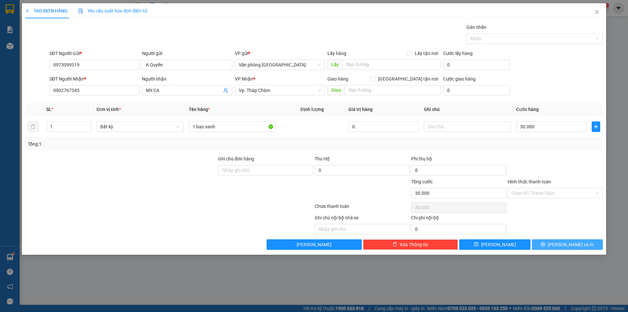
click at [565, 242] on span "[PERSON_NAME] và In" at bounding box center [571, 244] width 46 height 7
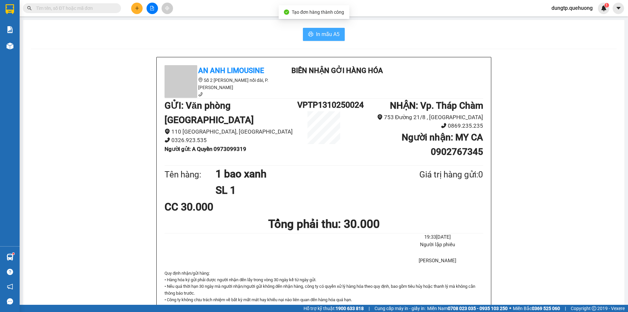
click at [318, 36] on span "In mẫu A5" at bounding box center [328, 34] width 24 height 8
click at [135, 9] on icon "plus" at bounding box center [137, 8] width 5 height 5
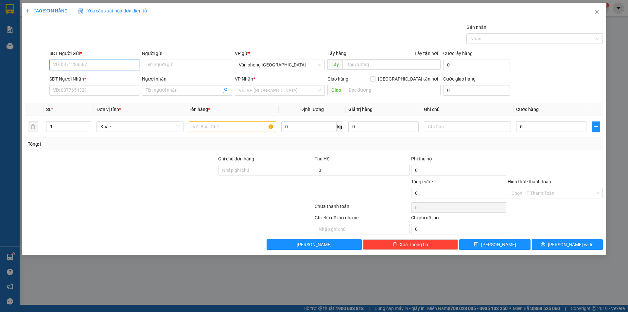
click at [100, 65] on input "SĐT Người Gửi *" at bounding box center [94, 65] width 90 height 10
click at [157, 63] on input "Người gửi" at bounding box center [187, 65] width 90 height 10
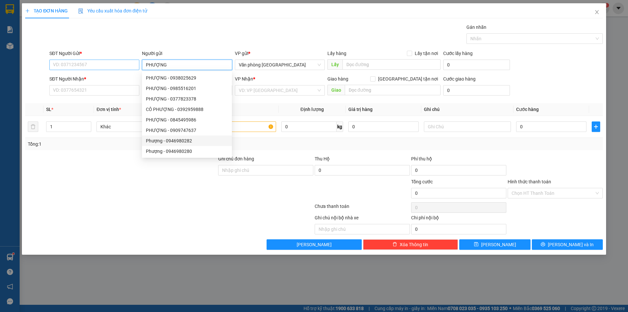
type input "PHƯỢNG"
click at [91, 66] on input "SĐT Người Gửi *" at bounding box center [94, 65] width 90 height 10
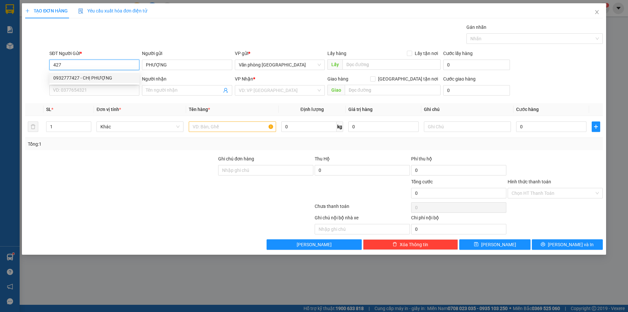
click at [94, 79] on div "0932777427 - CHỊ PHƯỢNG" at bounding box center [94, 77] width 82 height 7
type input "0932777427"
type input "CHỊ PHƯỢNG"
type input "0935009522"
type input "BI"
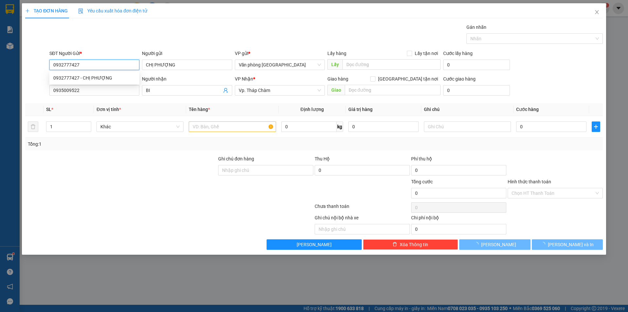
type input "100.000"
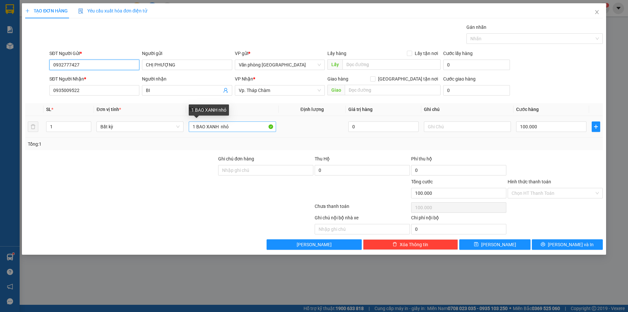
type input "0932777427"
click at [242, 127] on input "1 BAO XANH nhỏ" at bounding box center [232, 126] width 87 height 10
type input "1 BAO XANH"
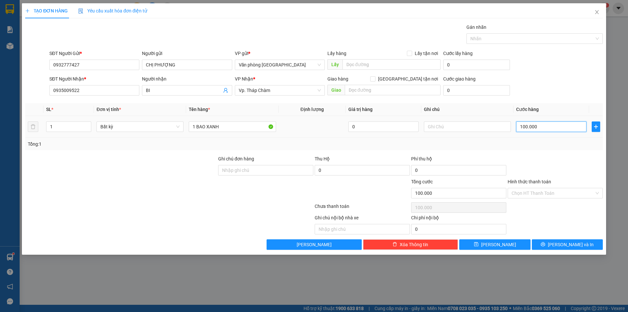
type input "1"
type input "13"
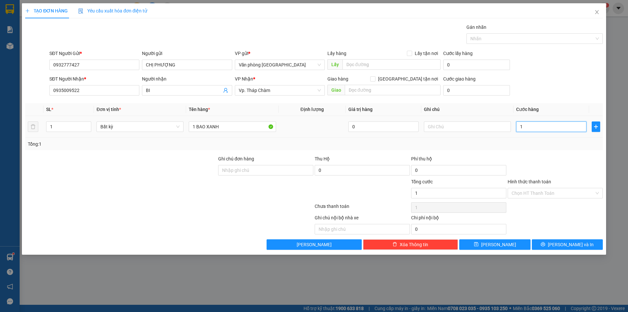
type input "13"
type input "130"
type input "130.000"
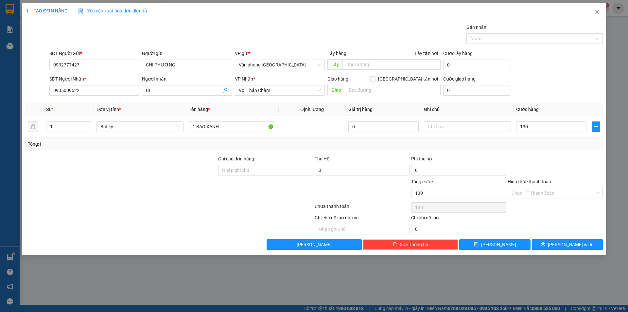
type input "130.000"
click at [542, 160] on div at bounding box center [555, 166] width 97 height 23
click at [556, 192] on input "Hình thức thanh toán" at bounding box center [553, 193] width 83 height 10
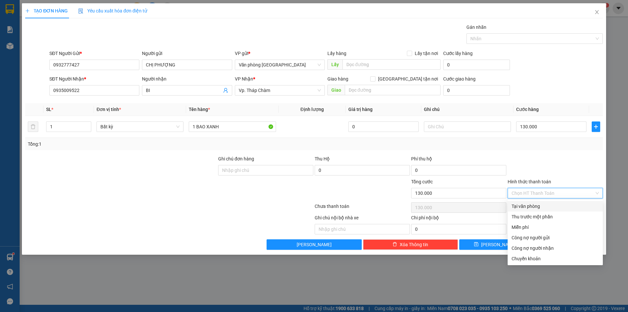
click at [534, 204] on div "Tại văn phòng" at bounding box center [555, 206] width 87 height 7
type input "0"
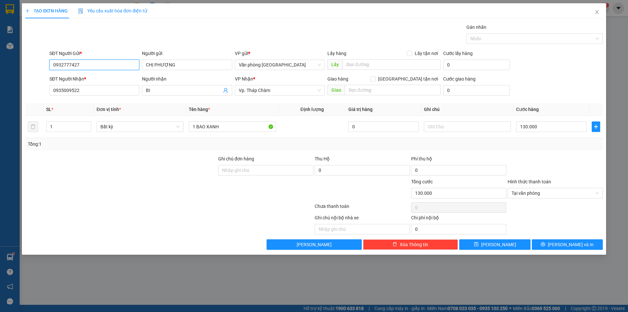
drag, startPoint x: 51, startPoint y: 65, endPoint x: 33, endPoint y: 63, distance: 18.8
click at [38, 64] on div "SĐT Người Gửi * 0932777427 0932777427 Người gửi CHỊ PHƯỢNG VP gửi * Văn phòng […" at bounding box center [314, 61] width 579 height 23
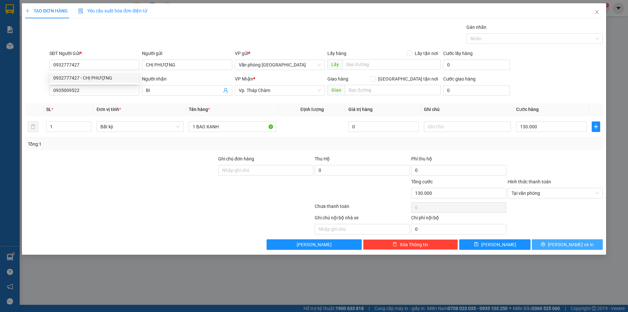
click at [566, 246] on span "[PERSON_NAME] và In" at bounding box center [571, 244] width 46 height 7
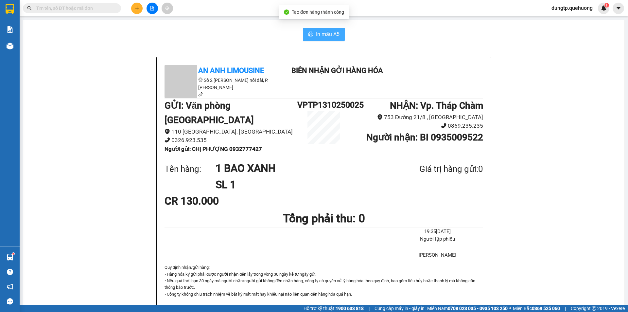
click at [317, 34] on span "In mẫu A5" at bounding box center [328, 34] width 24 height 8
click at [136, 5] on button at bounding box center [136, 8] width 11 height 11
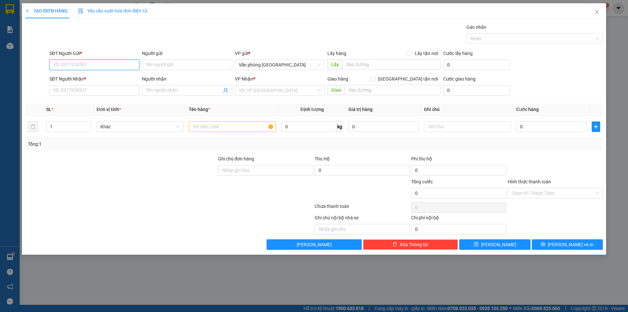
click at [80, 65] on input "SĐT Người Gửi *" at bounding box center [94, 65] width 90 height 10
paste input "0932777427"
type input "0932777427"
click at [92, 76] on div "0932777427 - CHỊ PHƯỢNG" at bounding box center [94, 77] width 82 height 7
type input "CHỊ PHƯỢNG"
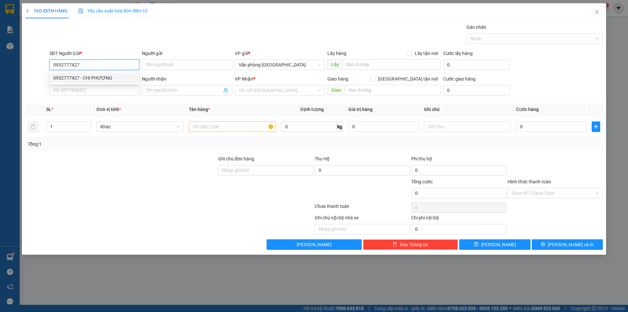
type input "0935009522"
type input "BI"
type input "130.000"
type input "0932777427"
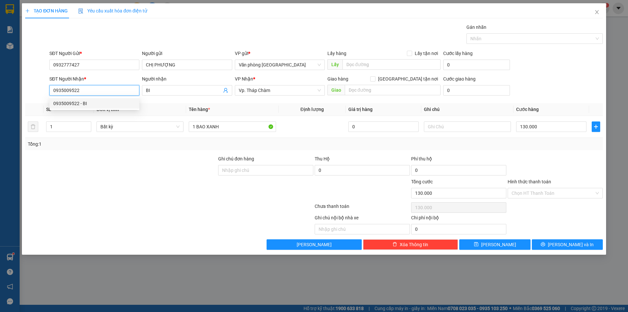
click at [86, 90] on input "0935009522" at bounding box center [94, 90] width 90 height 10
type input "0"
click at [154, 89] on input "BI" at bounding box center [184, 90] width 76 height 7
type input "B"
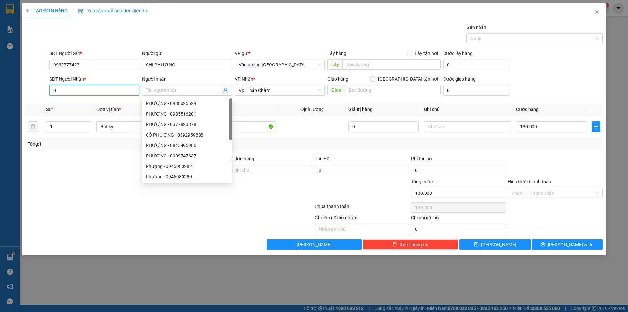
click at [99, 88] on input "0" at bounding box center [94, 90] width 90 height 10
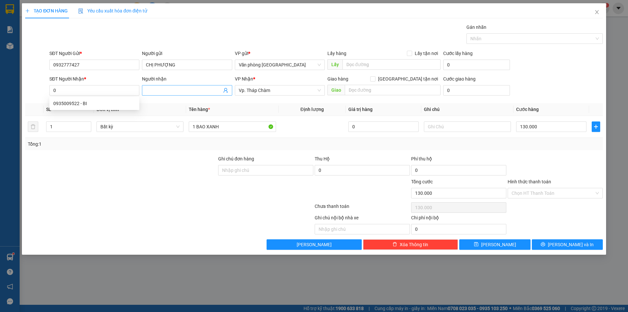
click at [148, 89] on input "Người nhận" at bounding box center [184, 90] width 76 height 7
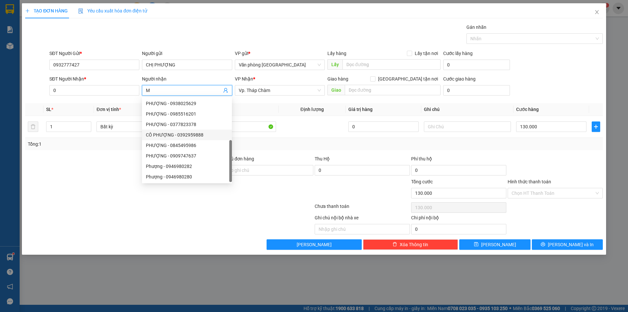
scroll to position [21, 0]
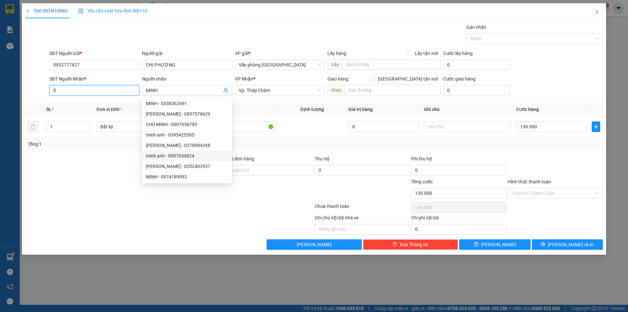
click at [119, 92] on input "0" at bounding box center [94, 90] width 90 height 10
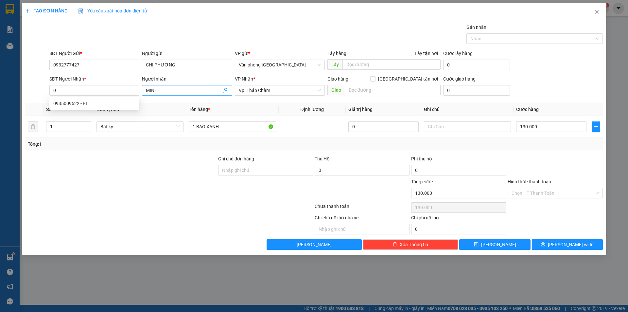
click at [170, 91] on input "MINH" at bounding box center [184, 90] width 76 height 7
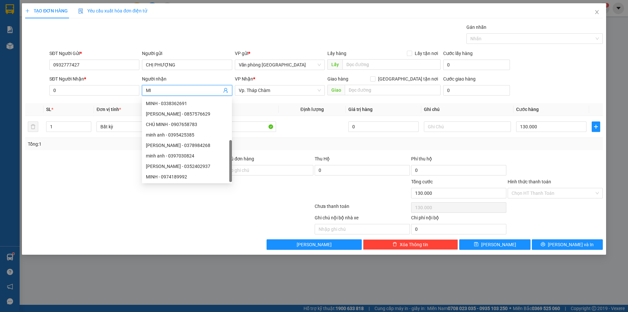
type input "M"
click at [99, 65] on input "0932777427" at bounding box center [94, 65] width 90 height 10
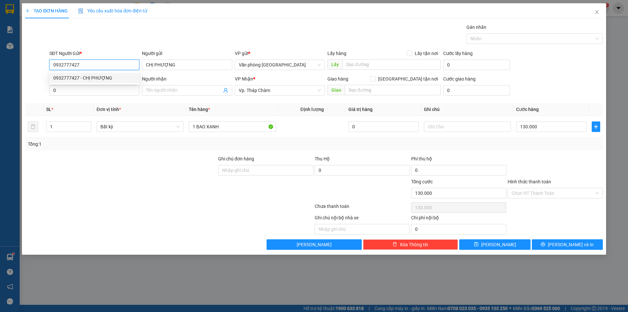
click at [97, 76] on div "0932777427 - CHỊ PHƯỢNG" at bounding box center [94, 77] width 82 height 7
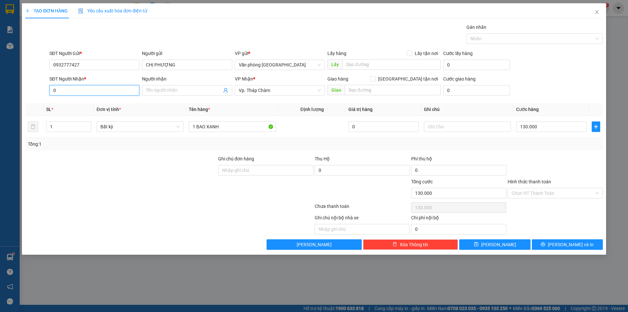
click at [93, 88] on input "0" at bounding box center [94, 90] width 90 height 10
click at [94, 103] on div "0984491707 - A Minh" at bounding box center [94, 103] width 82 height 7
type input "0984491707"
type input "A Minh"
type input "160.000"
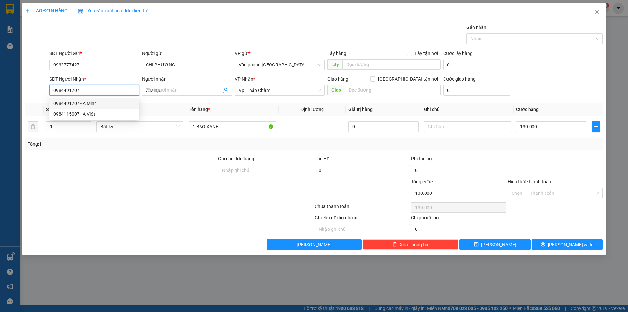
type input "160.000"
type input "0984491707"
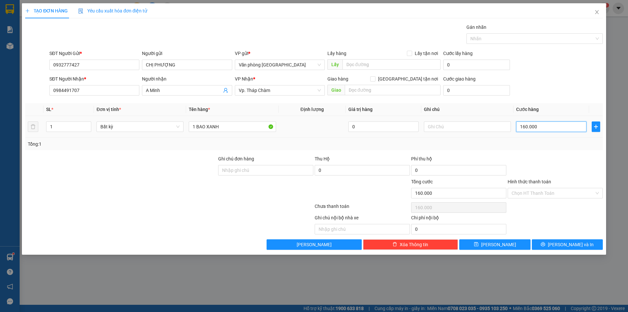
click at [536, 125] on input "160.000" at bounding box center [551, 126] width 70 height 10
type input "1"
type input "13"
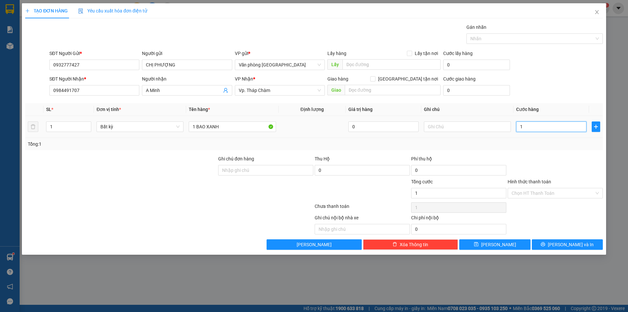
type input "13"
type input "130"
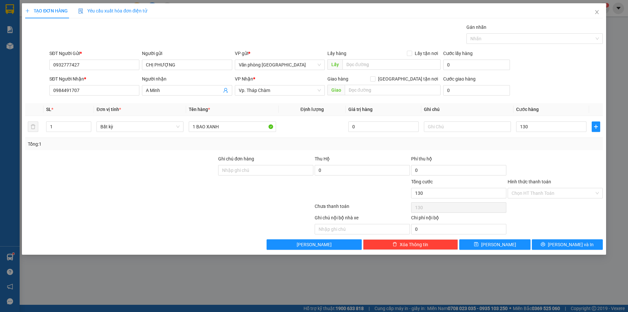
type input "130.000"
click at [568, 155] on div at bounding box center [555, 166] width 97 height 23
click at [544, 193] on input "Hình thức thanh toán" at bounding box center [553, 193] width 83 height 10
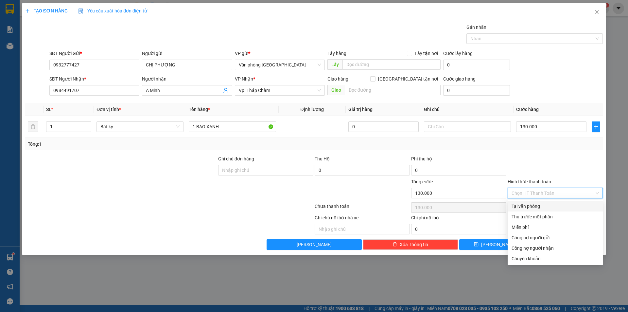
click at [540, 206] on div "Tại văn phòng" at bounding box center [555, 206] width 87 height 7
type input "0"
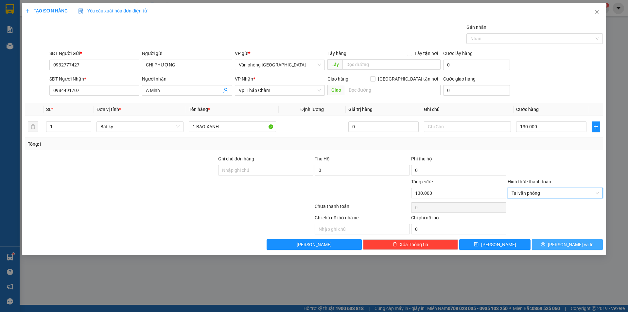
click at [566, 243] on span "[PERSON_NAME] và In" at bounding box center [571, 244] width 46 height 7
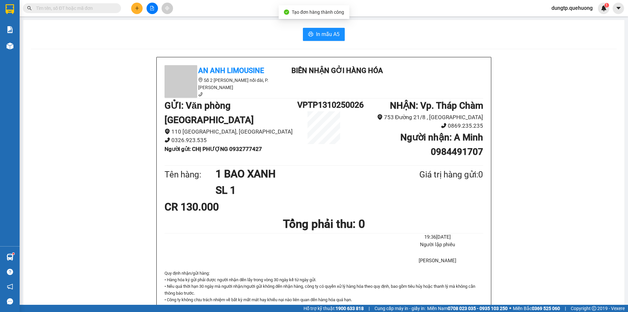
click at [321, 22] on div "In mẫu A5 An Anh Limousine Số 2 [PERSON_NAME] nối dài, P. [PERSON_NAME] Biên nh…" at bounding box center [323, 291] width 601 height 542
click at [321, 38] on span "In mẫu A5" at bounding box center [328, 34] width 24 height 8
click at [135, 10] on button at bounding box center [136, 8] width 11 height 11
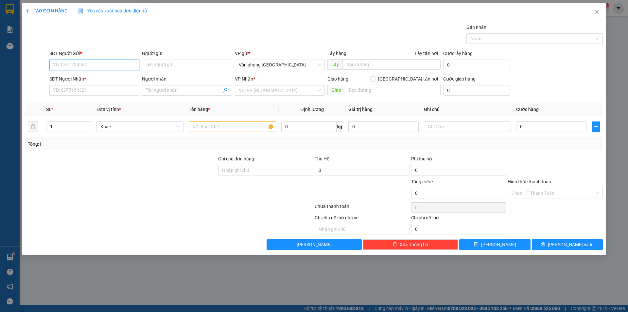
click at [98, 62] on input "SĐT Người Gửi *" at bounding box center [94, 65] width 90 height 10
type input "0968073454"
click at [150, 60] on input "Người gửi" at bounding box center [187, 65] width 90 height 10
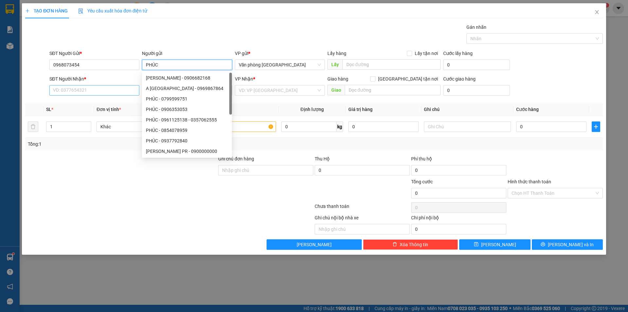
type input "PHÚC"
click at [98, 87] on input "SĐT Người Nhận *" at bounding box center [94, 90] width 90 height 10
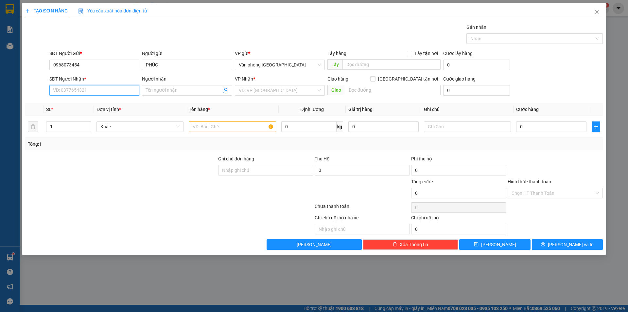
click at [96, 93] on input "SĐT Người Nhận *" at bounding box center [94, 90] width 90 height 10
click at [93, 88] on input "SĐT Người Nhận *" at bounding box center [94, 90] width 90 height 10
type input "0979944445"
click at [159, 88] on input "Người nhận" at bounding box center [184, 90] width 76 height 7
type input "[PERSON_NAME]"
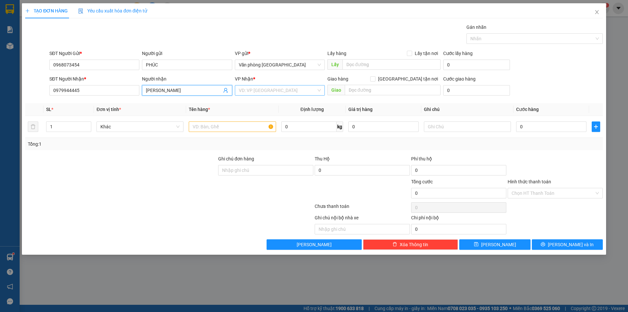
click at [311, 92] on input "search" at bounding box center [278, 90] width 78 height 10
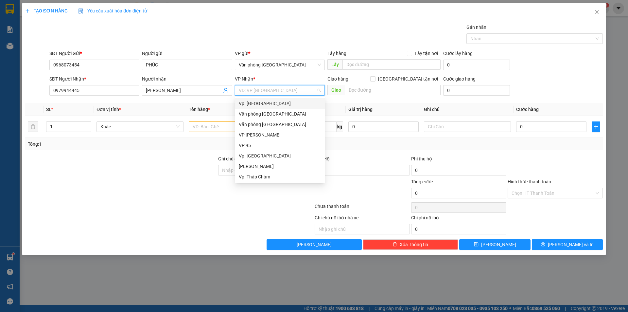
click at [266, 101] on div "Vp. [GEOGRAPHIC_DATA]" at bounding box center [280, 103] width 82 height 7
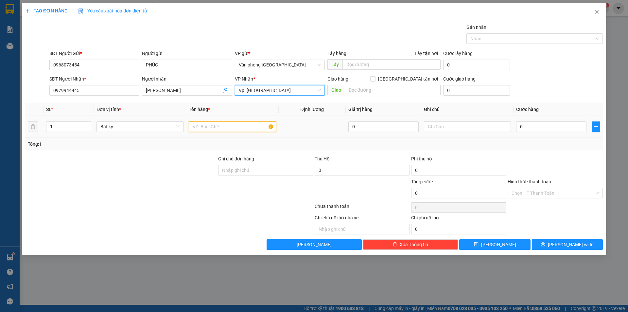
click at [201, 125] on input "text" at bounding box center [232, 126] width 87 height 10
type input "1 KIỆN NHỎ"
click at [536, 122] on input "0" at bounding box center [551, 126] width 70 height 10
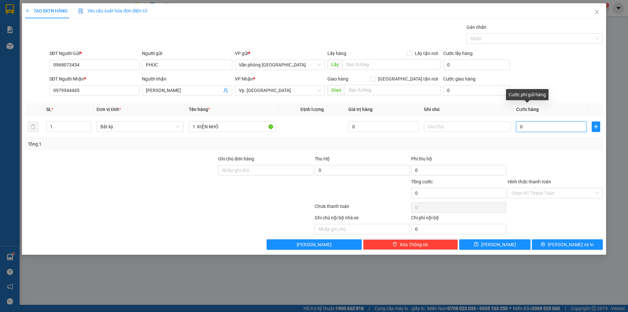
type input "2"
type input "2.000"
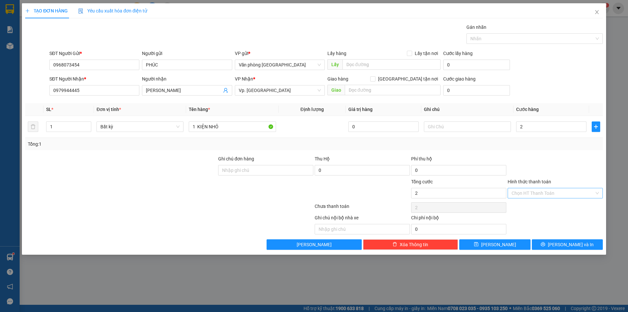
type input "2.000"
click at [545, 191] on input "Hình thức thanh toán" at bounding box center [553, 193] width 83 height 10
click at [542, 127] on input "2.000" at bounding box center [551, 126] width 70 height 10
type input "0"
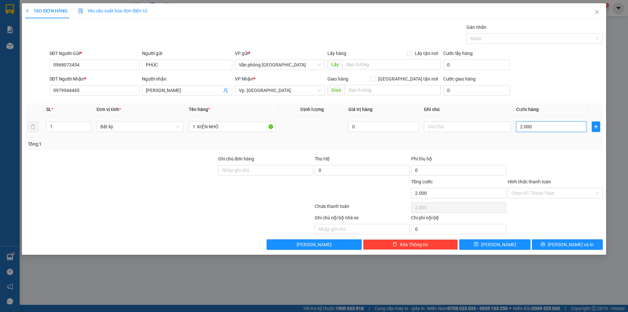
type input "0"
type input "02"
type input "2"
type input "020"
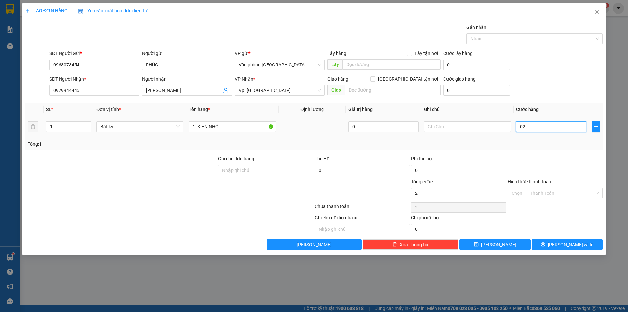
type input "20"
type input "20.000"
click at [536, 160] on div at bounding box center [555, 166] width 97 height 23
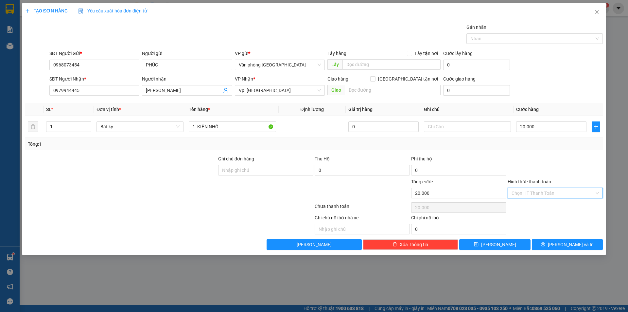
click at [546, 192] on input "Hình thức thanh toán" at bounding box center [553, 193] width 83 height 10
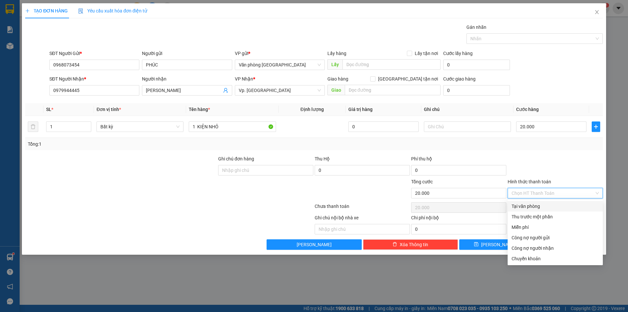
click at [538, 202] on div "Tại văn phòng" at bounding box center [555, 206] width 95 height 10
type input "0"
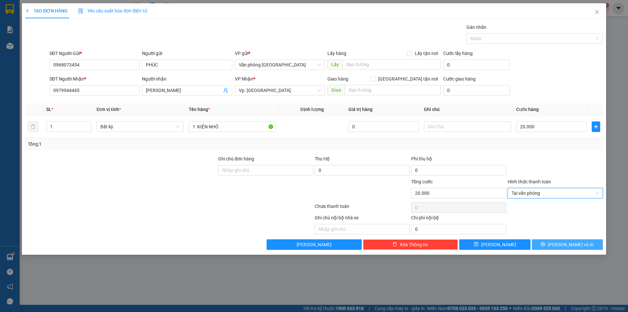
click at [545, 243] on icon "printer" at bounding box center [543, 244] width 5 height 5
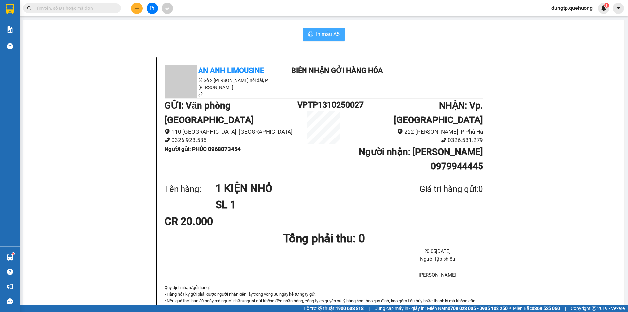
click at [325, 36] on span "In mẫu A5" at bounding box center [328, 34] width 24 height 8
click at [136, 11] on button at bounding box center [136, 8] width 11 height 11
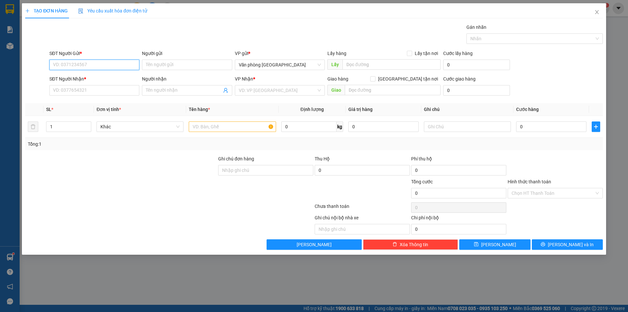
click at [77, 65] on input "SĐT Người Gửi *" at bounding box center [94, 65] width 90 height 10
click at [80, 65] on input "0705" at bounding box center [94, 65] width 90 height 10
click at [80, 64] on input "0705" at bounding box center [94, 65] width 90 height 10
click at [82, 76] on div "0705092237 - TIÊN" at bounding box center [94, 77] width 82 height 7
type input "0705092237"
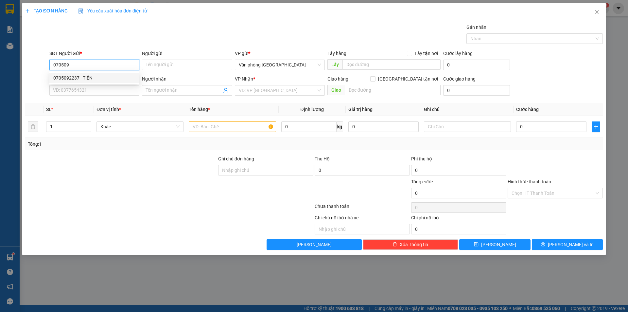
type input "TIÊN"
type input "0703159768"
type input "HẬU"
type input "30.000"
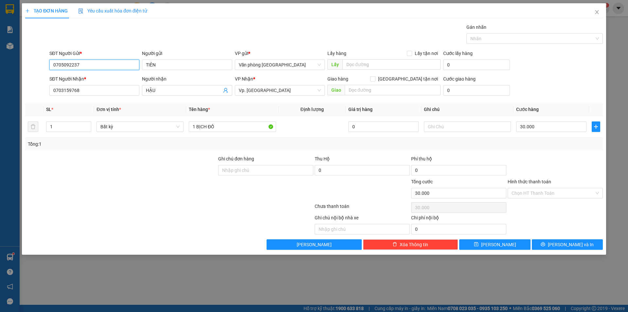
type input "0705092237"
click at [547, 193] on input "Hình thức thanh toán" at bounding box center [553, 193] width 83 height 10
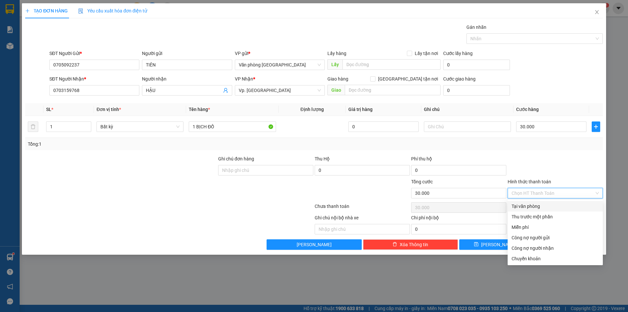
click at [547, 193] on input "Hình thức thanh toán" at bounding box center [553, 193] width 83 height 10
click at [562, 165] on div at bounding box center [555, 166] width 97 height 23
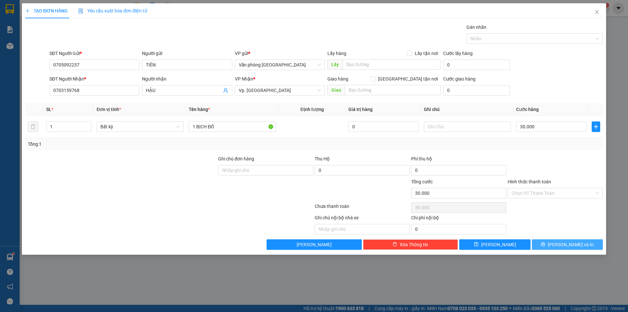
click at [561, 241] on button "[PERSON_NAME] và In" at bounding box center [567, 244] width 71 height 10
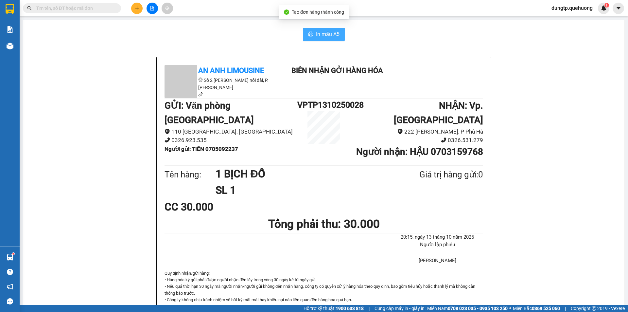
click at [331, 35] on span "In mẫu A5" at bounding box center [328, 34] width 24 height 8
click at [327, 40] on button "In mẫu A5" at bounding box center [324, 34] width 42 height 13
click at [136, 8] on icon "plus" at bounding box center [137, 8] width 4 height 0
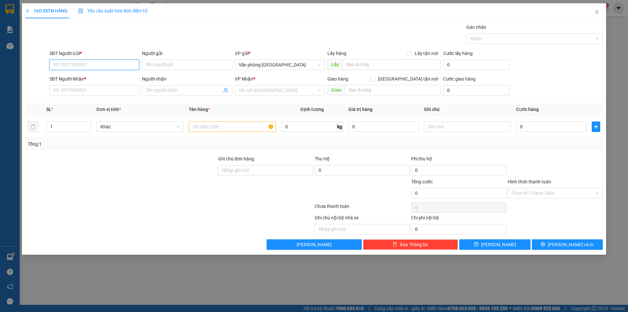
click at [105, 66] on input "SĐT Người Gửi *" at bounding box center [94, 65] width 90 height 10
type input "0783839328"
click at [153, 65] on input "Người gửi" at bounding box center [187, 65] width 90 height 10
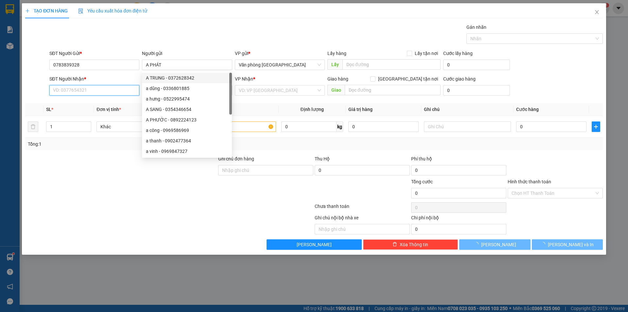
click at [94, 87] on input "SĐT Người Nhận *" at bounding box center [94, 90] width 90 height 10
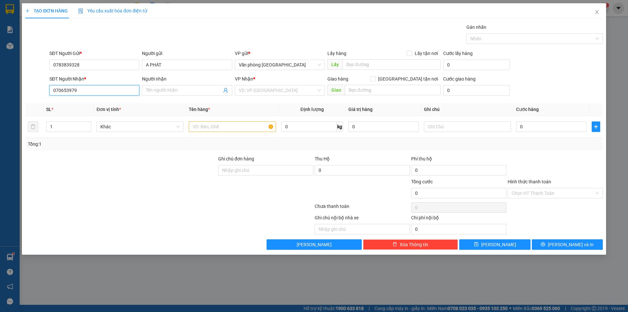
click at [69, 91] on input "070653979" at bounding box center [94, 90] width 90 height 10
click at [64, 90] on input "070653979" at bounding box center [94, 90] width 90 height 10
click at [124, 104] on div "0706053979 - NHA KHOA NGỌC TÂM" at bounding box center [94, 103] width 82 height 7
click at [546, 191] on input "Hình thức thanh toán" at bounding box center [553, 193] width 83 height 10
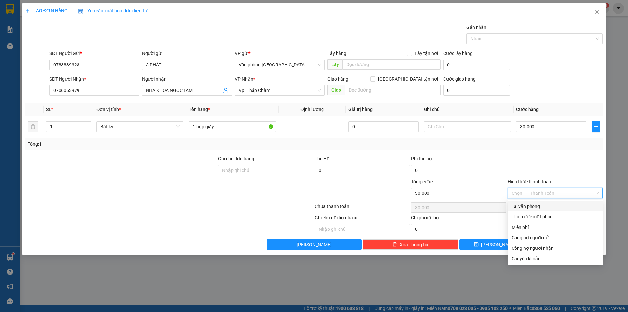
click at [528, 206] on div "Tại văn phòng" at bounding box center [555, 206] width 87 height 7
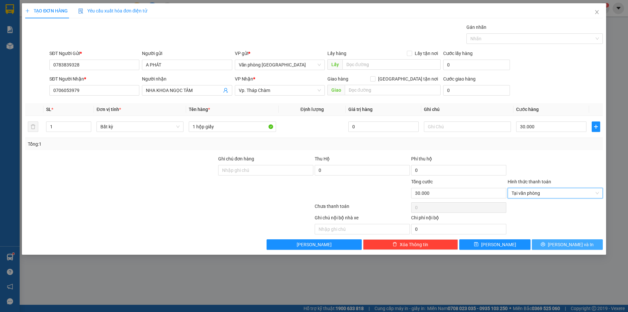
click at [570, 247] on span "[PERSON_NAME] và In" at bounding box center [571, 244] width 46 height 7
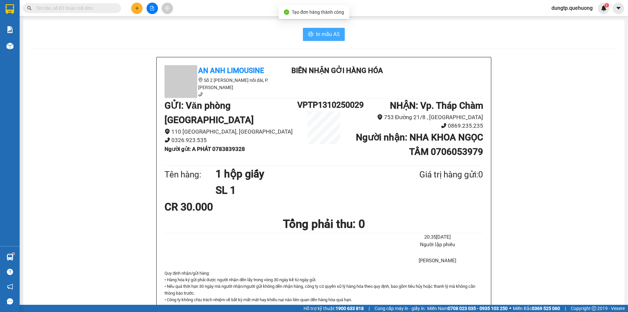
click at [324, 36] on span "In mẫu A5" at bounding box center [328, 34] width 24 height 8
click at [139, 11] on button at bounding box center [136, 8] width 11 height 11
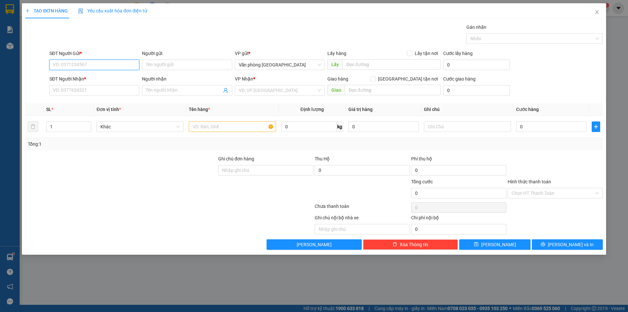
click at [120, 64] on input "SĐT Người Gửi *" at bounding box center [94, 65] width 90 height 10
click at [94, 78] on div "0933443399 - A KHẢI" at bounding box center [94, 77] width 82 height 7
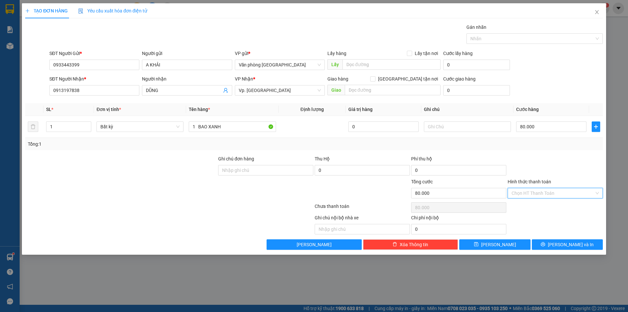
click at [540, 191] on input "Hình thức thanh toán" at bounding box center [553, 193] width 83 height 10
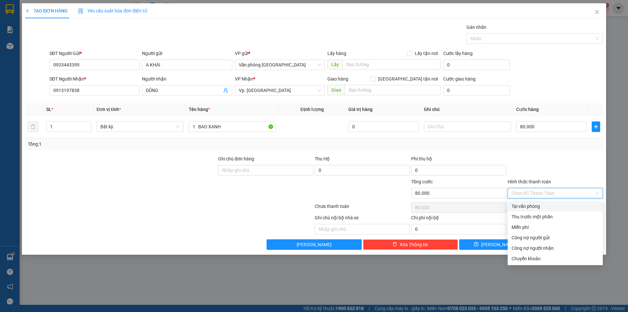
click at [536, 208] on div "Tại văn phòng" at bounding box center [555, 206] width 87 height 7
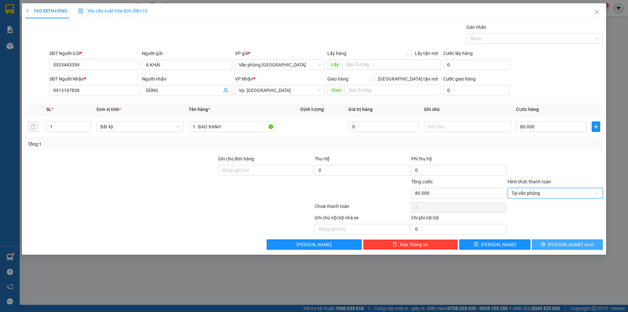
click at [554, 242] on button "[PERSON_NAME] và In" at bounding box center [567, 244] width 71 height 10
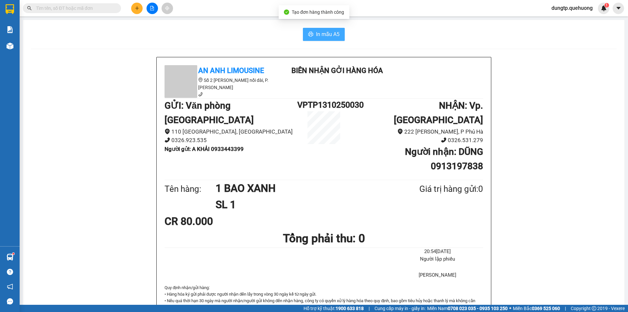
click at [322, 38] on span "In mẫu A5" at bounding box center [328, 34] width 24 height 8
